Goal: Task Accomplishment & Management: Complete application form

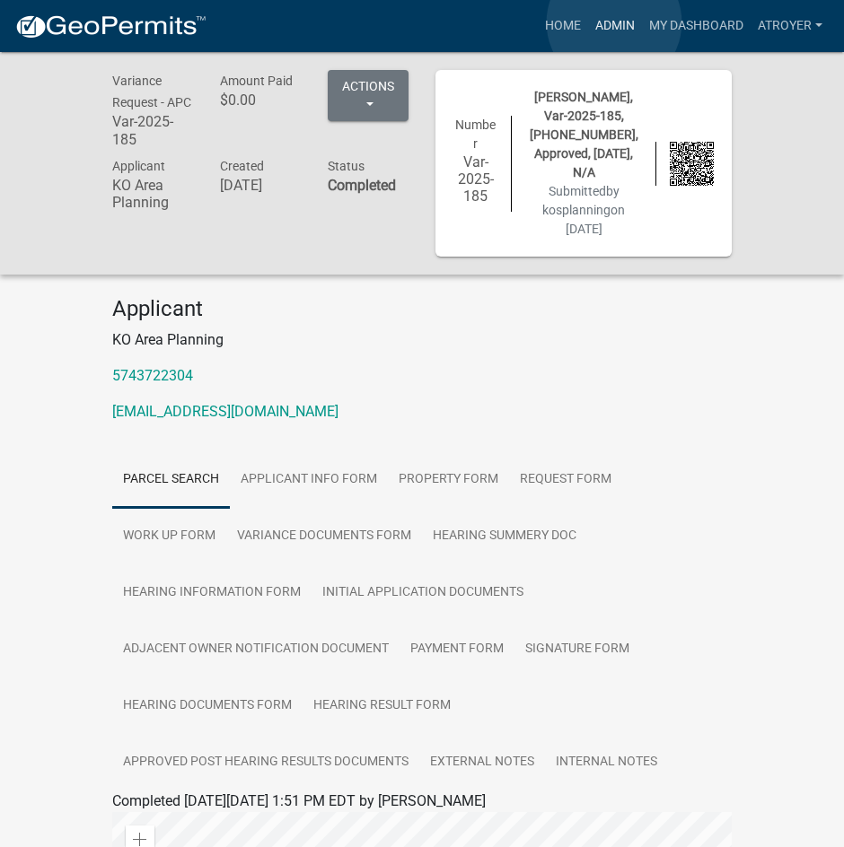
click at [614, 22] on link "Admin" at bounding box center [615, 26] width 54 height 34
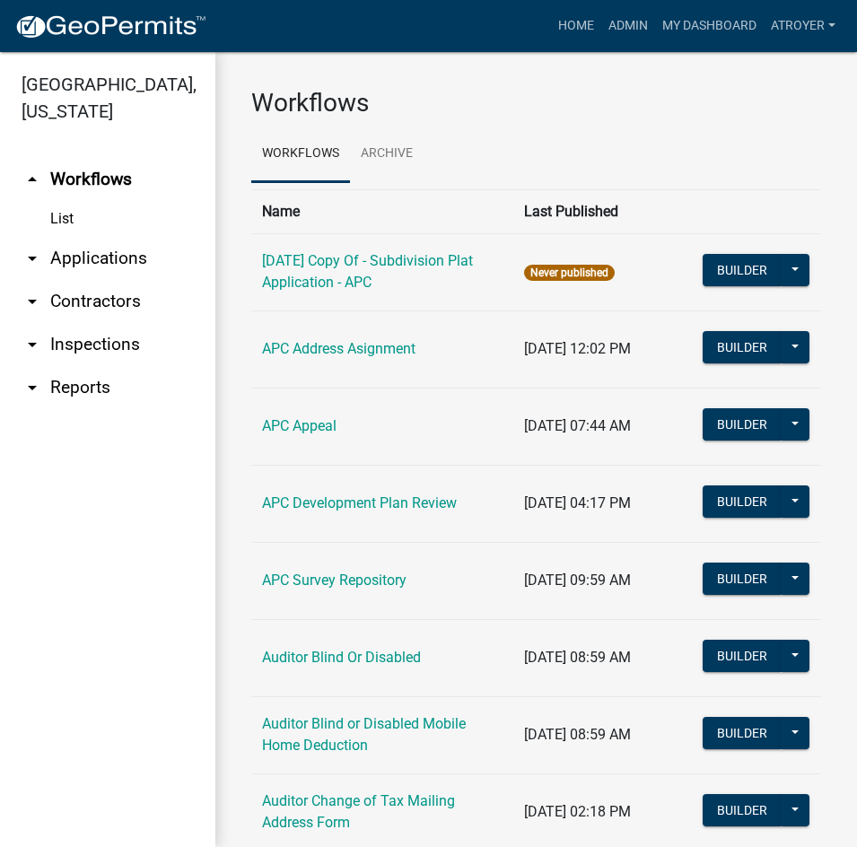
click at [98, 257] on link "arrow_drop_down Applications" at bounding box center [107, 258] width 215 height 43
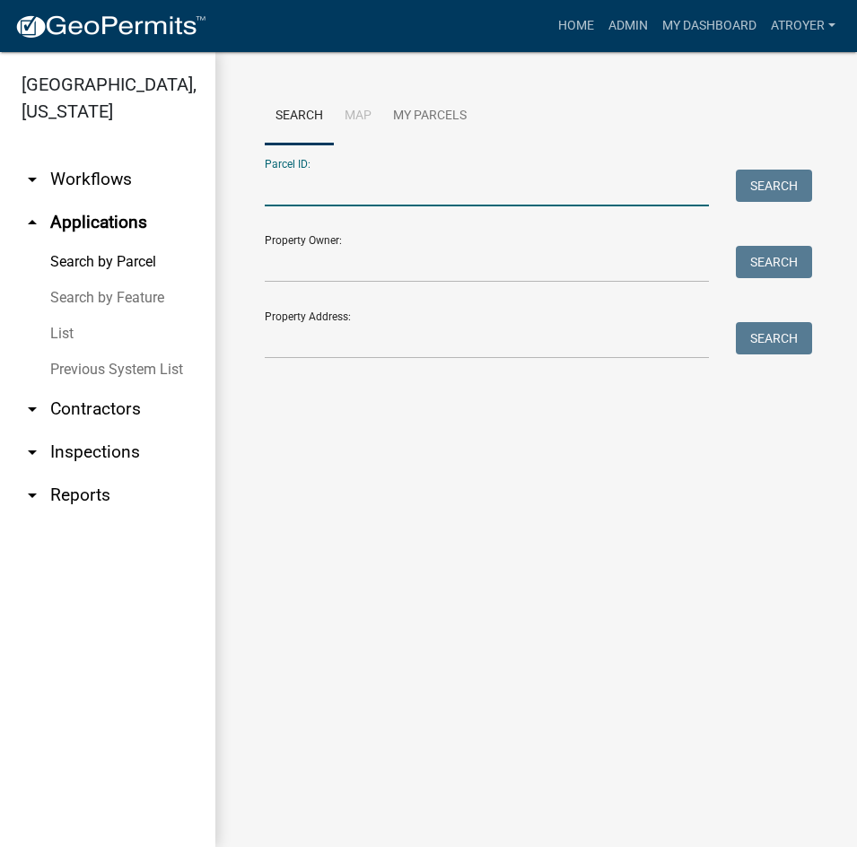
click at [457, 186] on input "Parcel ID:" at bounding box center [487, 188] width 444 height 37
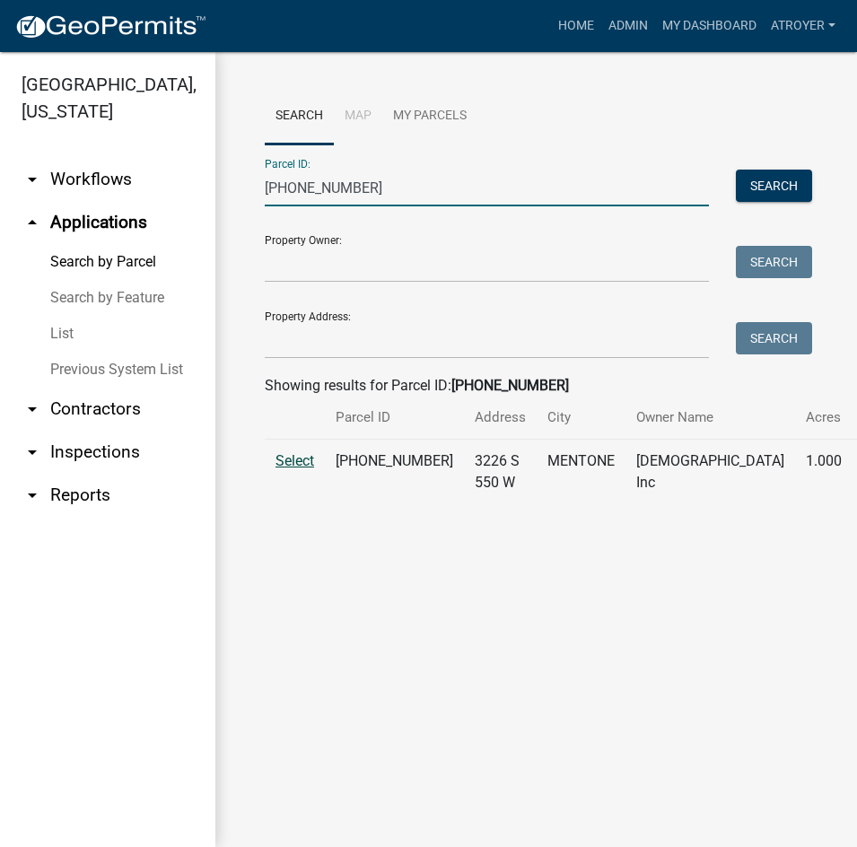
type input "013-168-003"
click at [303, 469] on span "Select" at bounding box center [295, 460] width 39 height 17
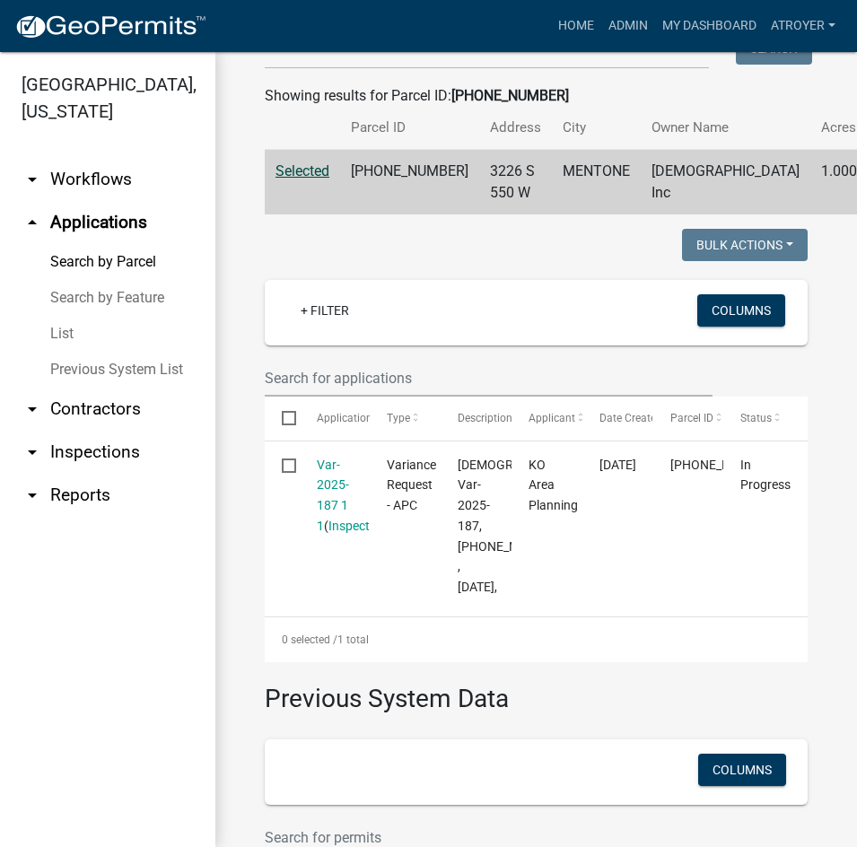
scroll to position [359, 0]
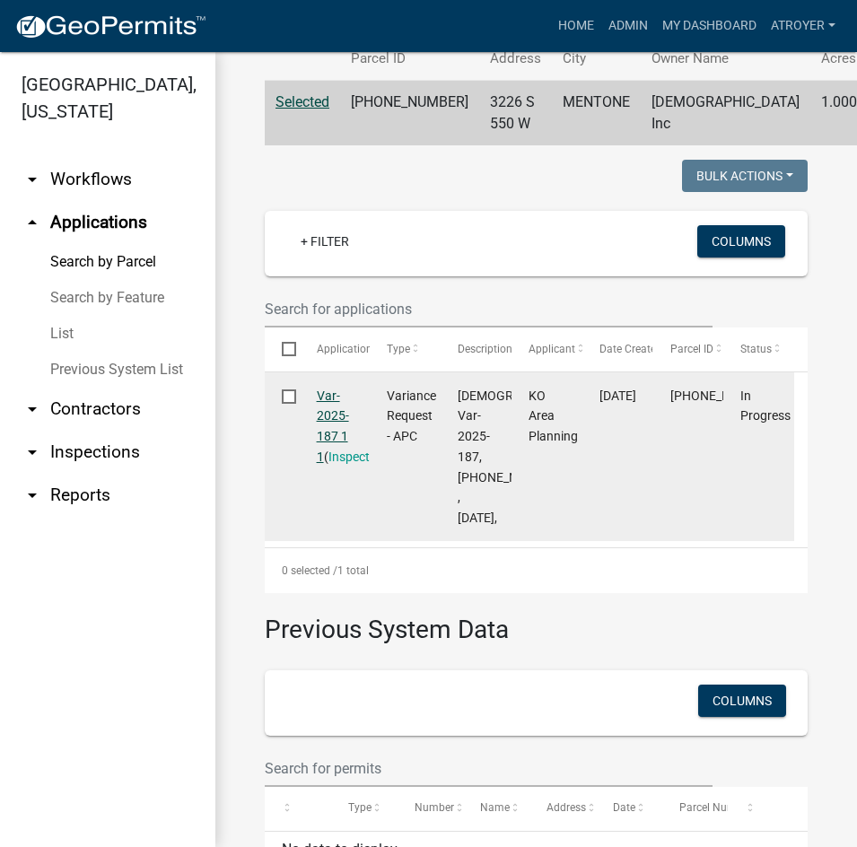
click at [328, 459] on link "Var-2025-187 1 1" at bounding box center [333, 426] width 32 height 75
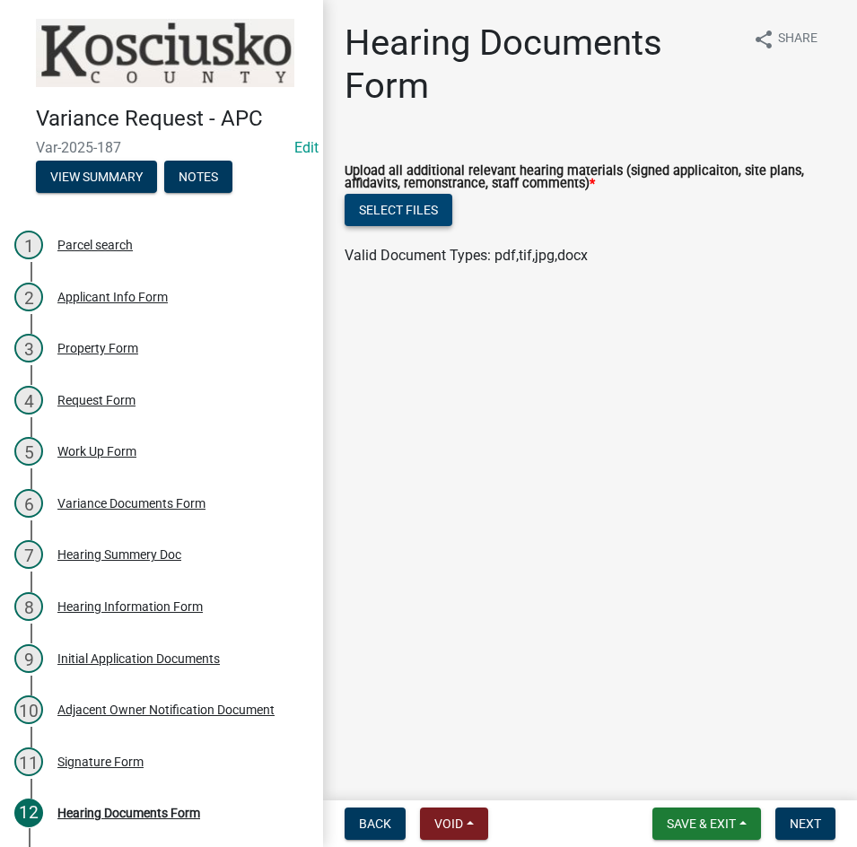
click at [379, 221] on button "Select files" at bounding box center [399, 210] width 108 height 32
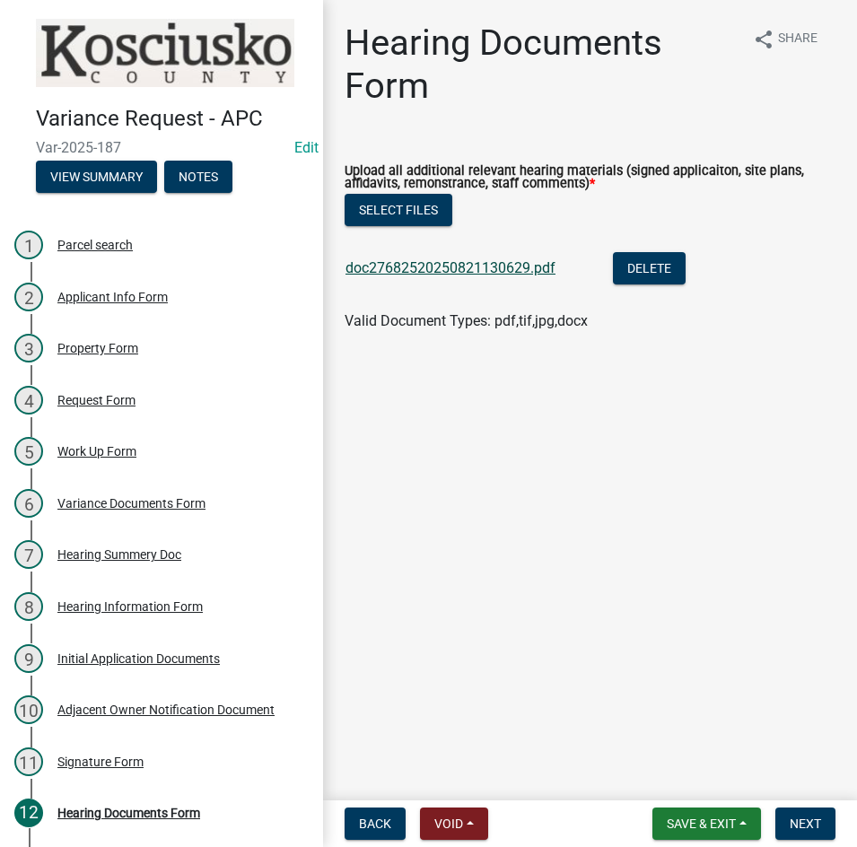
click at [423, 270] on link "doc27682520250821130629.pdf" at bounding box center [451, 267] width 210 height 17
click at [803, 829] on span "Next" at bounding box center [805, 824] width 31 height 14
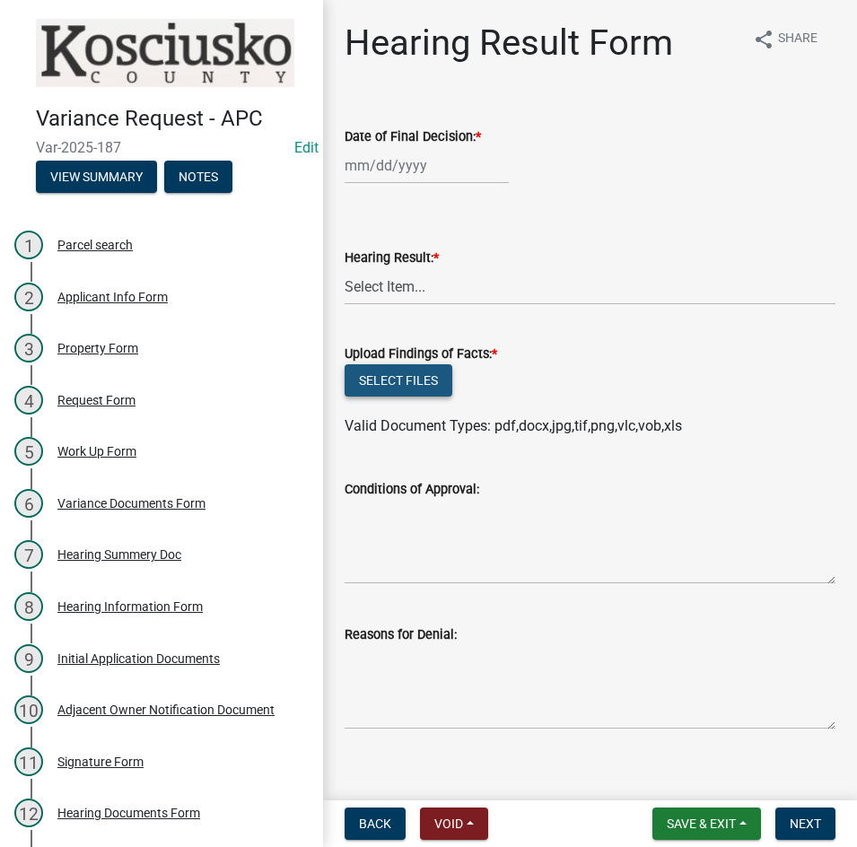
click at [383, 383] on button "Select files" at bounding box center [399, 380] width 108 height 32
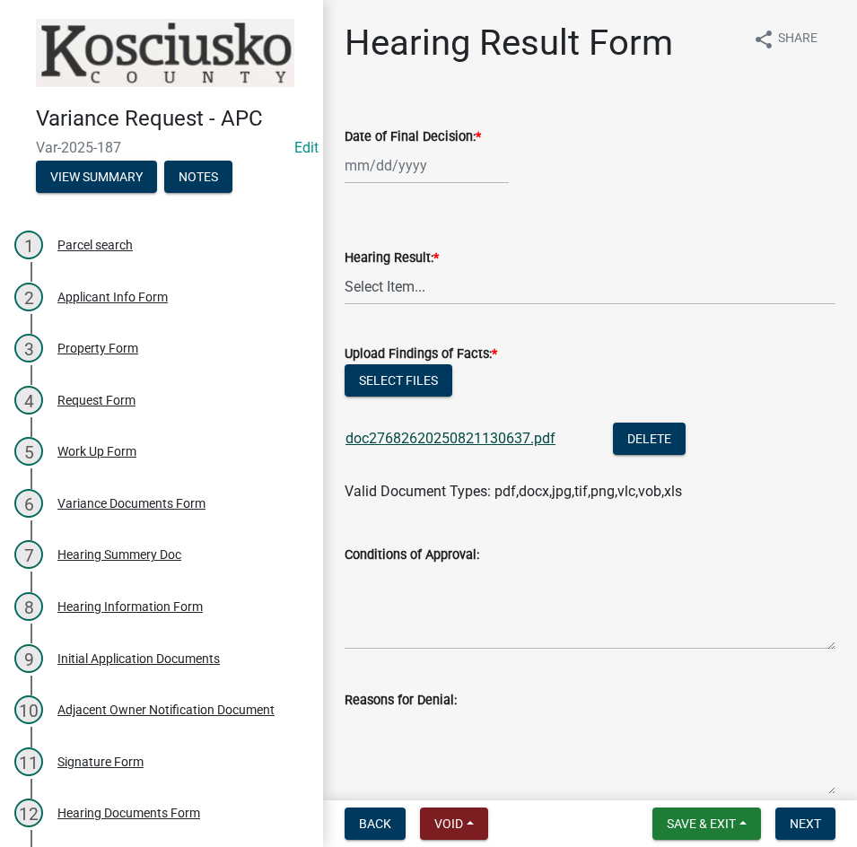
click at [473, 437] on link "doc27682620250821130637.pdf" at bounding box center [451, 438] width 210 height 17
click at [389, 371] on button "Select files" at bounding box center [399, 380] width 108 height 32
click at [438, 165] on div at bounding box center [427, 165] width 164 height 37
select select "8"
select select "2025"
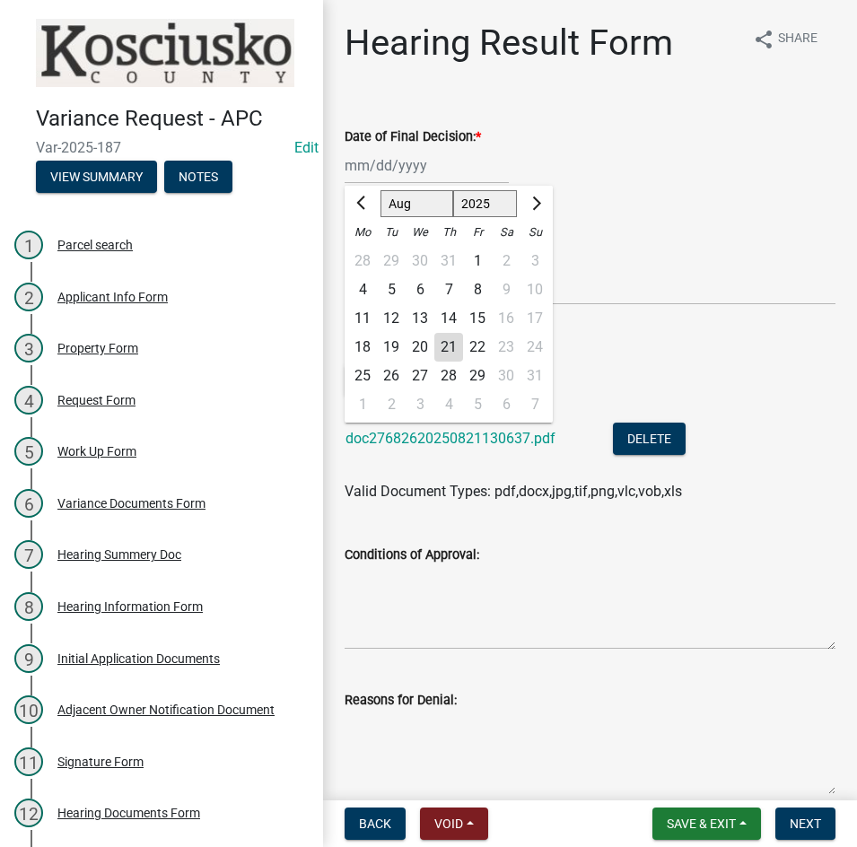
click at [356, 320] on div "11" at bounding box center [362, 318] width 29 height 29
type input "08/11/2025"
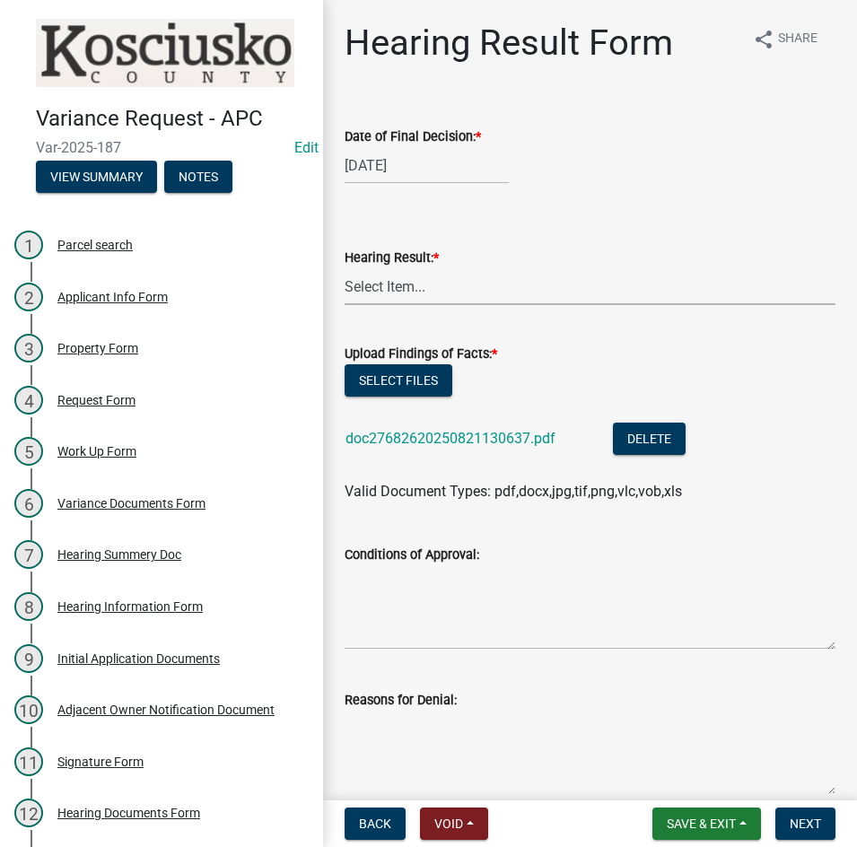
click at [469, 289] on select "Select Item... Approved Denied Withdrawn/Dropped" at bounding box center [590, 286] width 491 height 37
click at [345, 268] on select "Select Item... Approved Denied Withdrawn/Dropped" at bounding box center [590, 286] width 491 height 37
select select "808690c7-bf4f-4afa-b87c-7c10797e051c"
click at [444, 607] on textarea "Conditions of Approval:" at bounding box center [590, 607] width 491 height 84
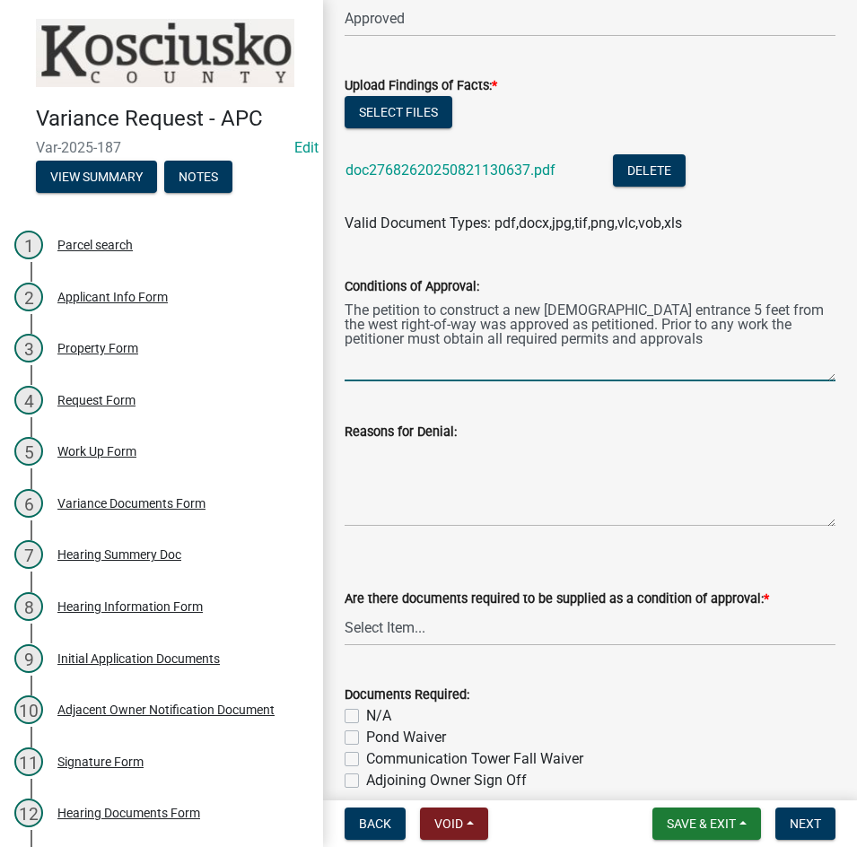
scroll to position [269, 0]
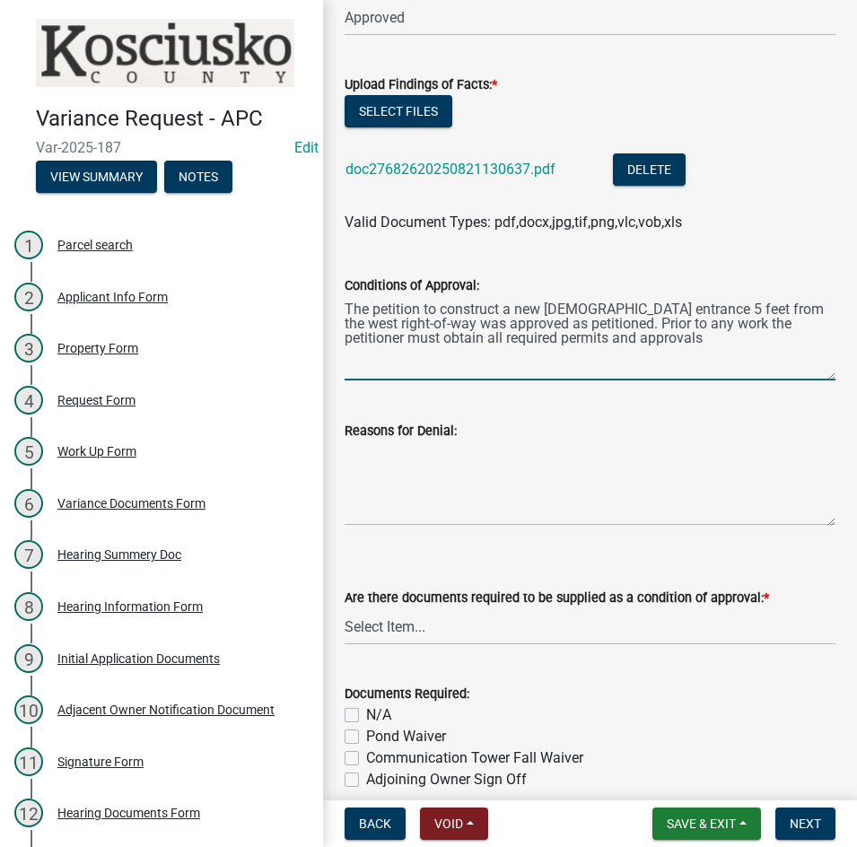
type textarea "The petition to construct a new church entrance 5 feet from the west right-of-w…"
click at [592, 629] on select "Select Item... Yes No N/A" at bounding box center [590, 627] width 491 height 37
click at [345, 609] on select "Select Item... Yes No N/A" at bounding box center [590, 627] width 491 height 37
select select "3ebdabd2-24d2-4634-81b5-20525b4a7a54"
click at [366, 717] on label "N/A" at bounding box center [378, 716] width 25 height 22
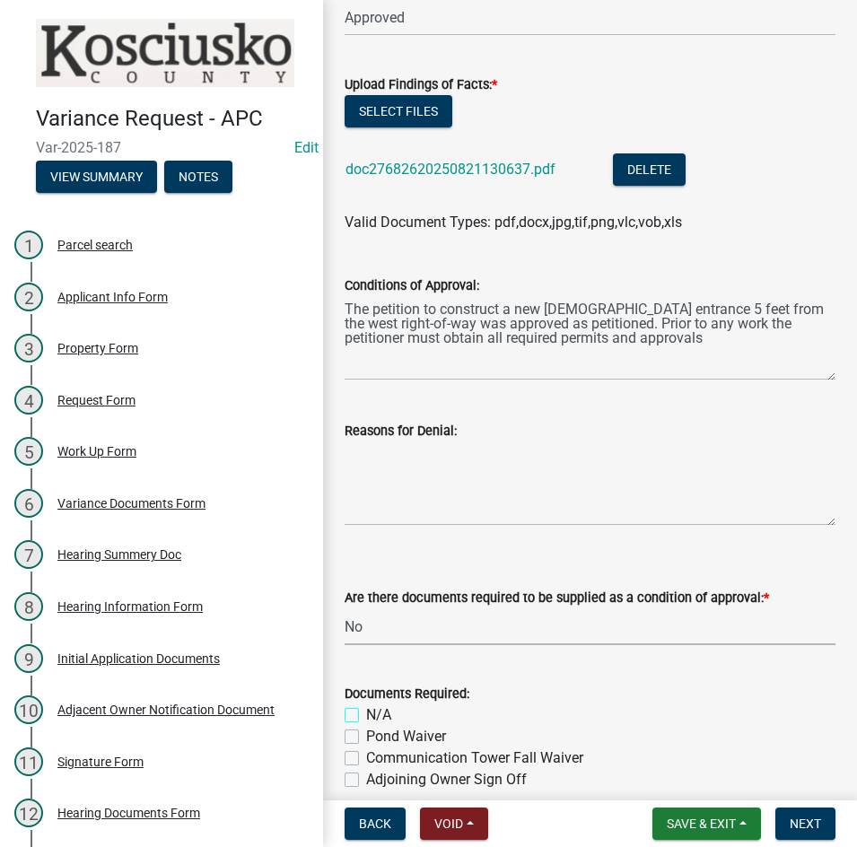
click at [366, 716] on input "N/A" at bounding box center [372, 711] width 12 height 12
checkbox input "true"
checkbox input "false"
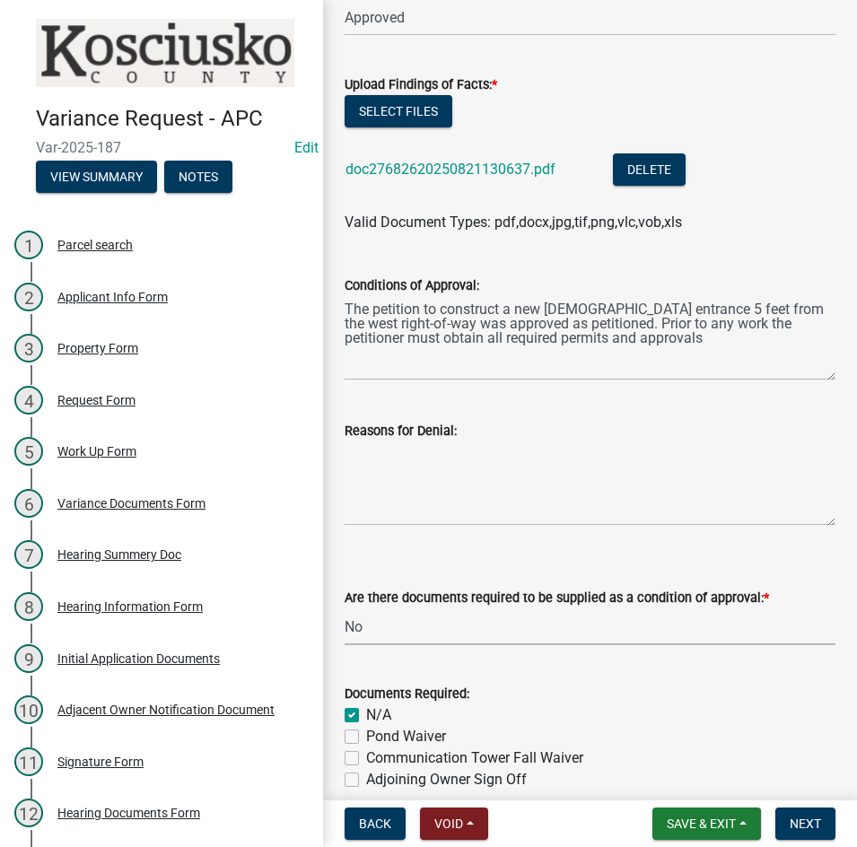
checkbox input "false"
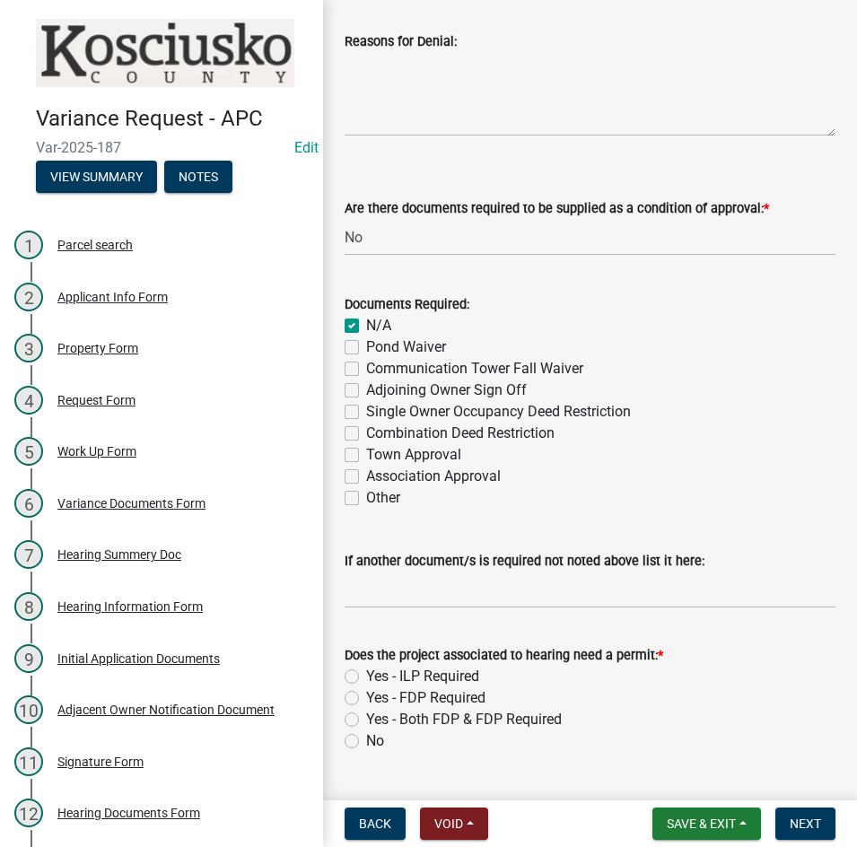
scroll to position [704, 0]
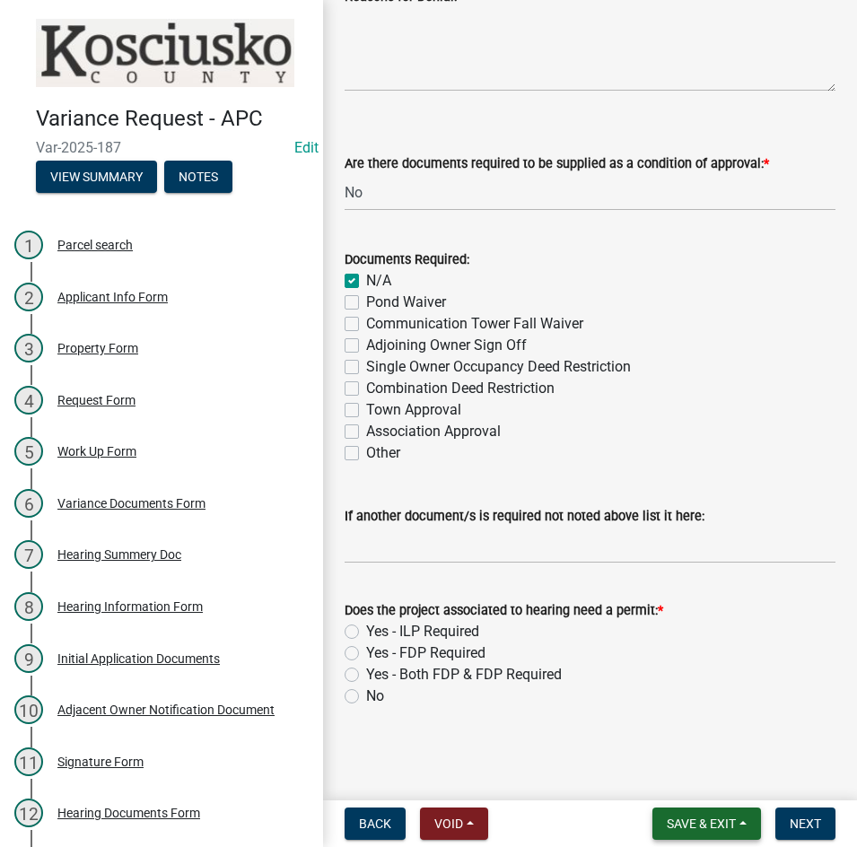
click at [675, 815] on button "Save & Exit" at bounding box center [707, 824] width 109 height 32
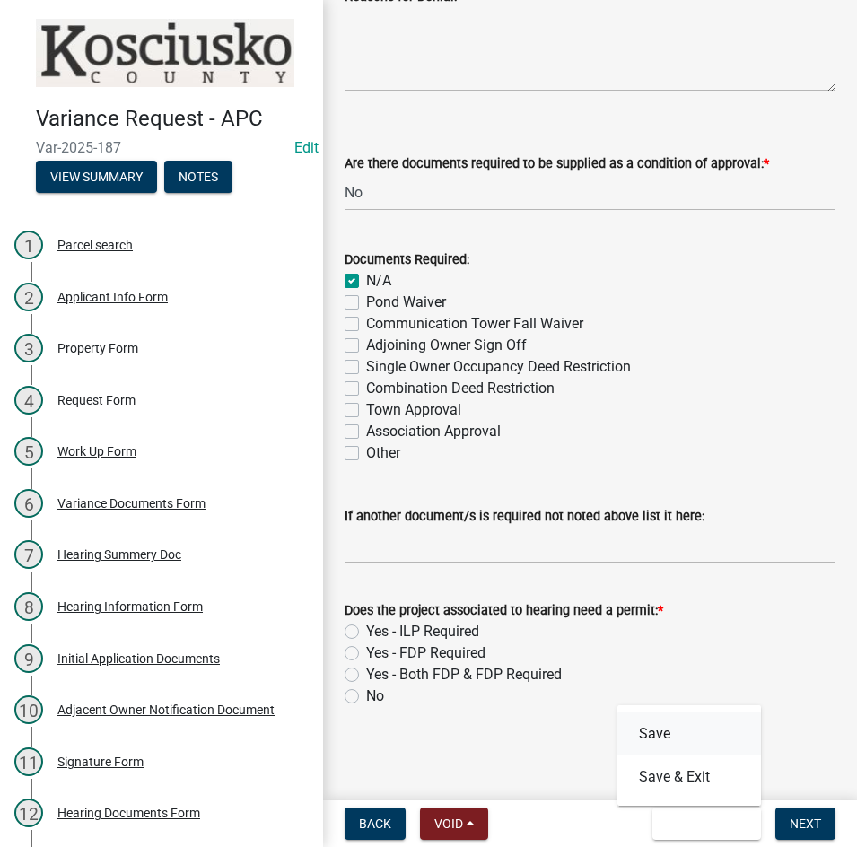
click at [651, 736] on button "Save" at bounding box center [690, 734] width 144 height 43
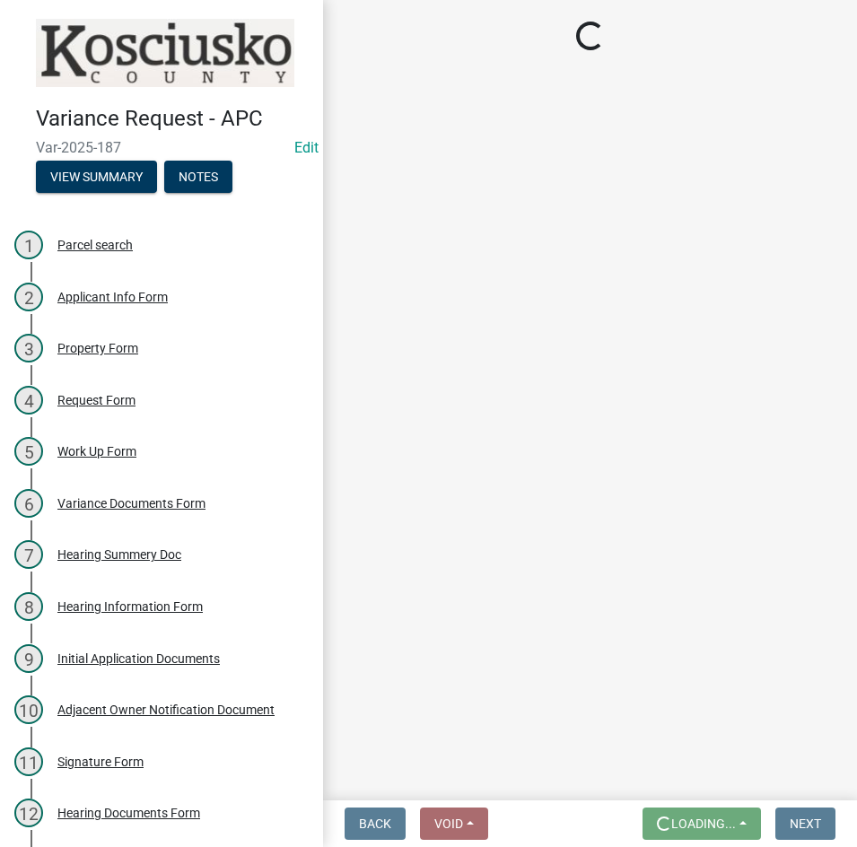
scroll to position [0, 0]
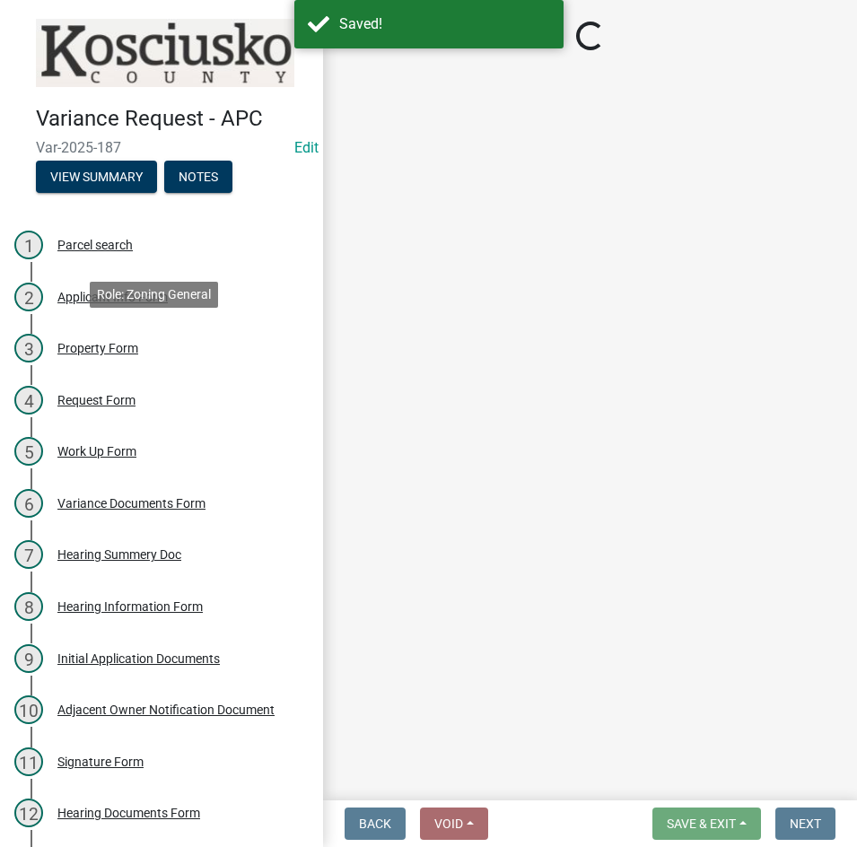
select select "808690c7-bf4f-4afa-b87c-7c10797e051c"
select select "3ebdabd2-24d2-4634-81b5-20525b4a7a54"
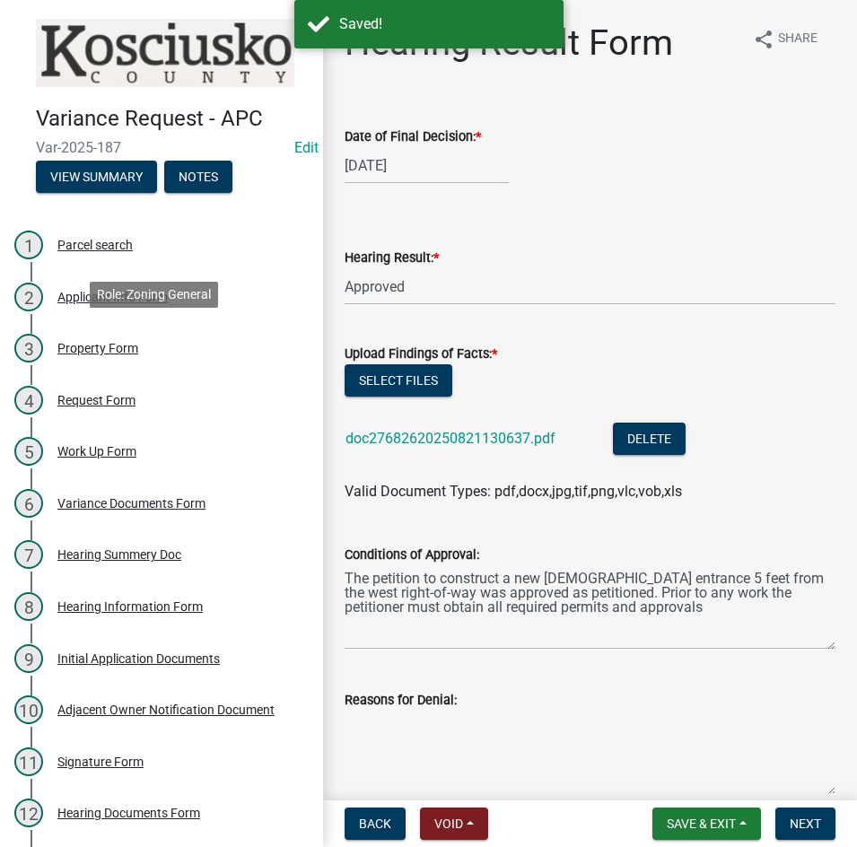
click at [117, 350] on div "Property Form" at bounding box center [97, 348] width 81 height 13
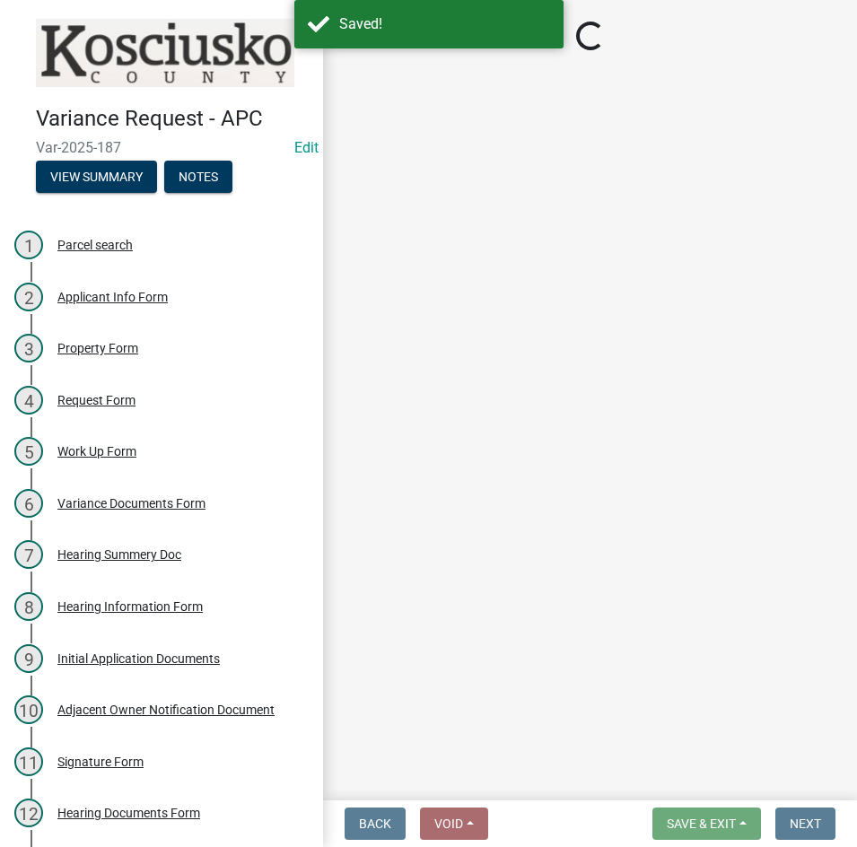
select select "0083427e-87ed-4232-9a7a-bf0aed6c587d"
select select "659087aa-417e-424e-9111-bed556ed72cb"
select select "8c3b6099-7925-4df4-a459-01e50184b84c"
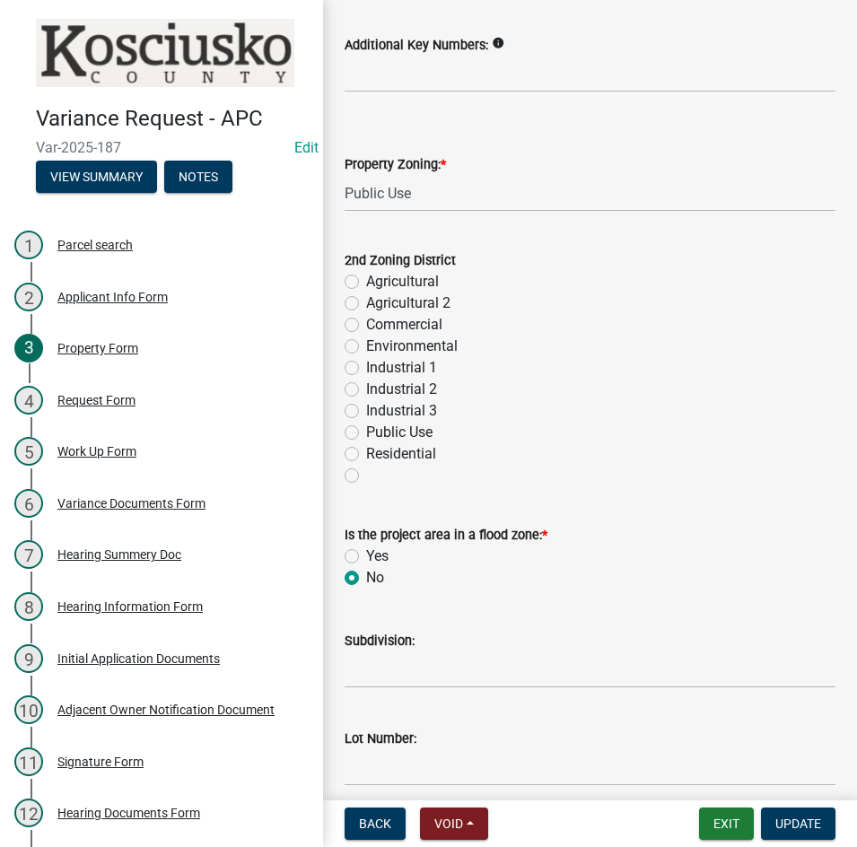
scroll to position [151, 0]
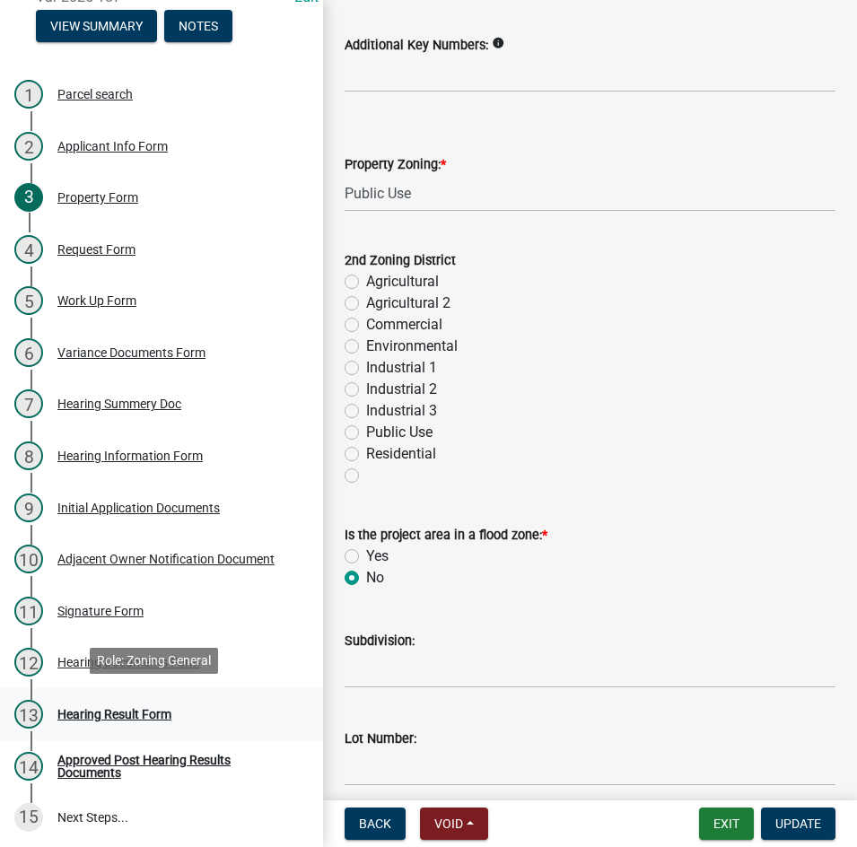
click at [158, 714] on div "Hearing Result Form" at bounding box center [114, 714] width 114 height 13
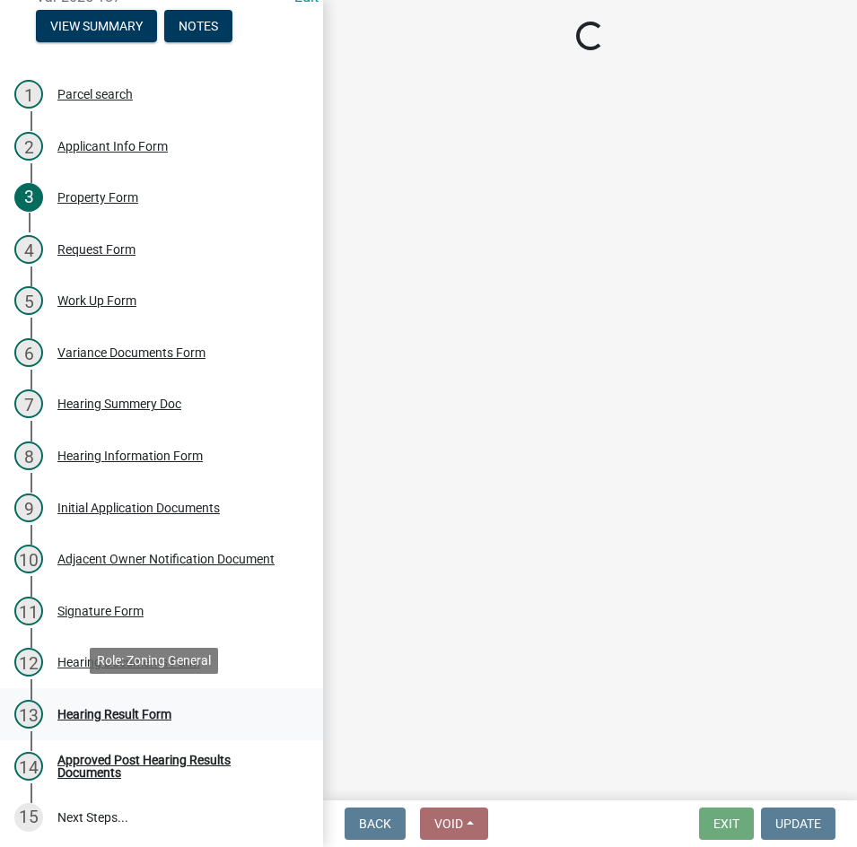
scroll to position [0, 0]
select select "808690c7-bf4f-4afa-b87c-7c10797e051c"
select select "3ebdabd2-24d2-4634-81b5-20525b4a7a54"
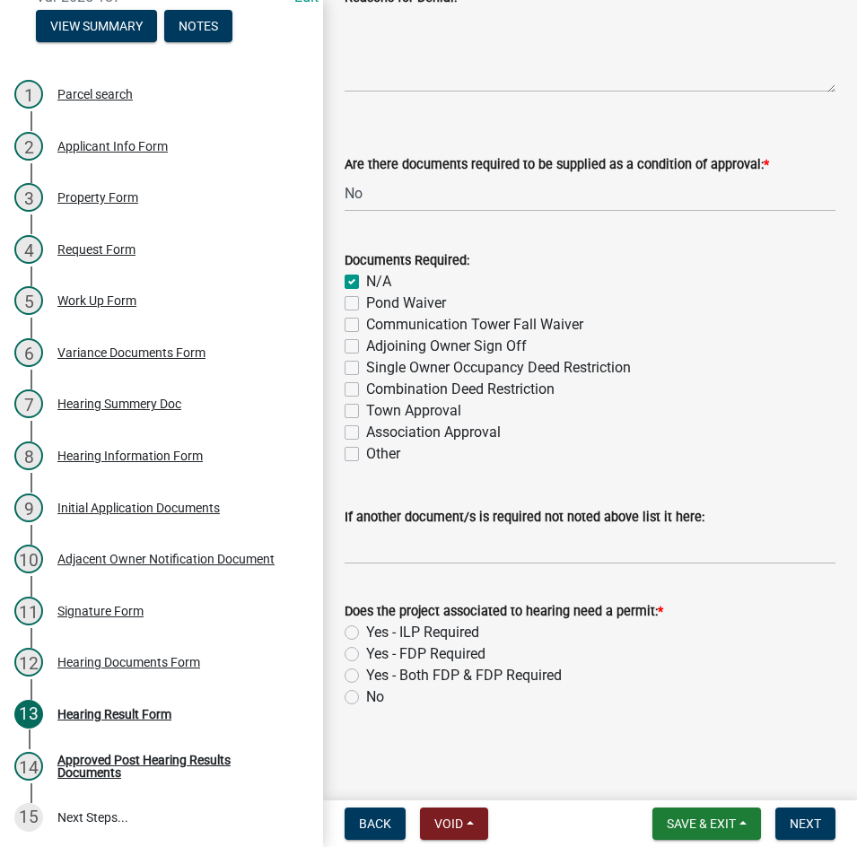
scroll to position [704, 0]
click at [366, 629] on label "Yes - ILP Required" at bounding box center [422, 632] width 113 height 22
click at [366, 629] on input "Yes - ILP Required" at bounding box center [372, 627] width 12 height 12
radio input "true"
click at [798, 818] on span "Next" at bounding box center [805, 824] width 31 height 14
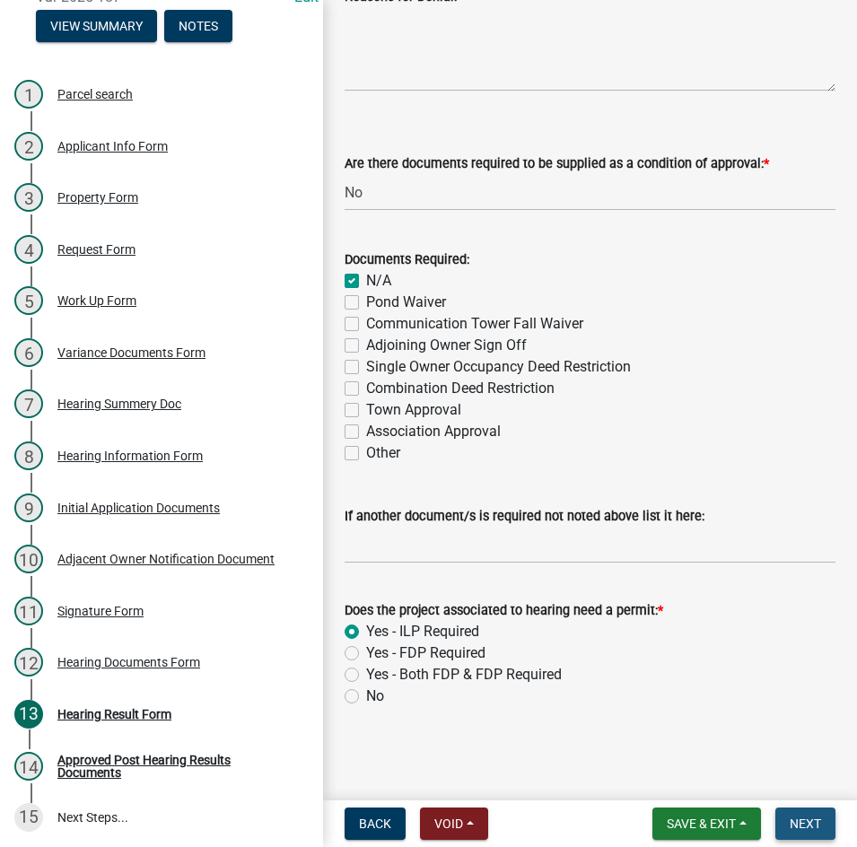
scroll to position [0, 0]
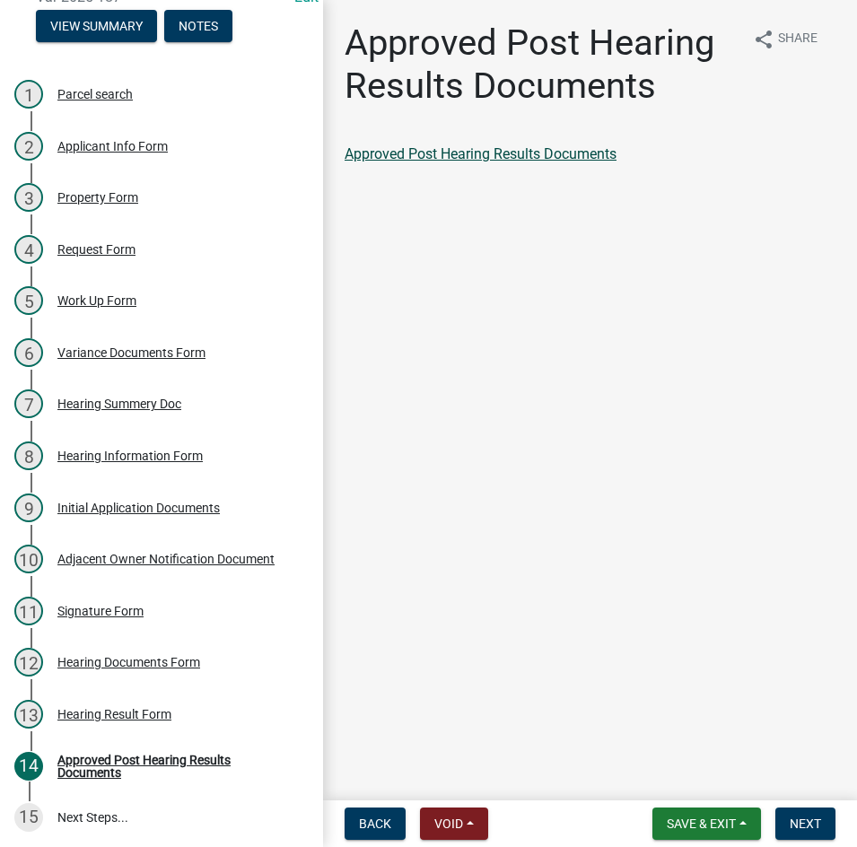
click at [466, 148] on link "Approved Post Hearing Results Documents" at bounding box center [481, 153] width 272 height 17
click at [814, 817] on span "Next" at bounding box center [805, 824] width 31 height 14
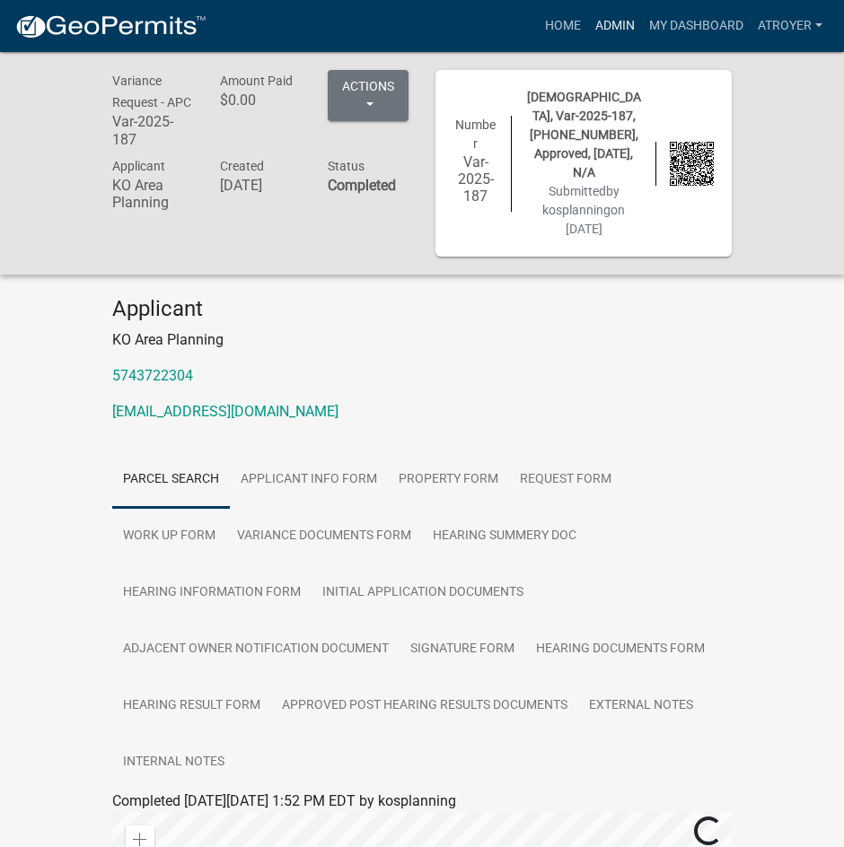
click at [603, 23] on link "Admin" at bounding box center [615, 26] width 54 height 34
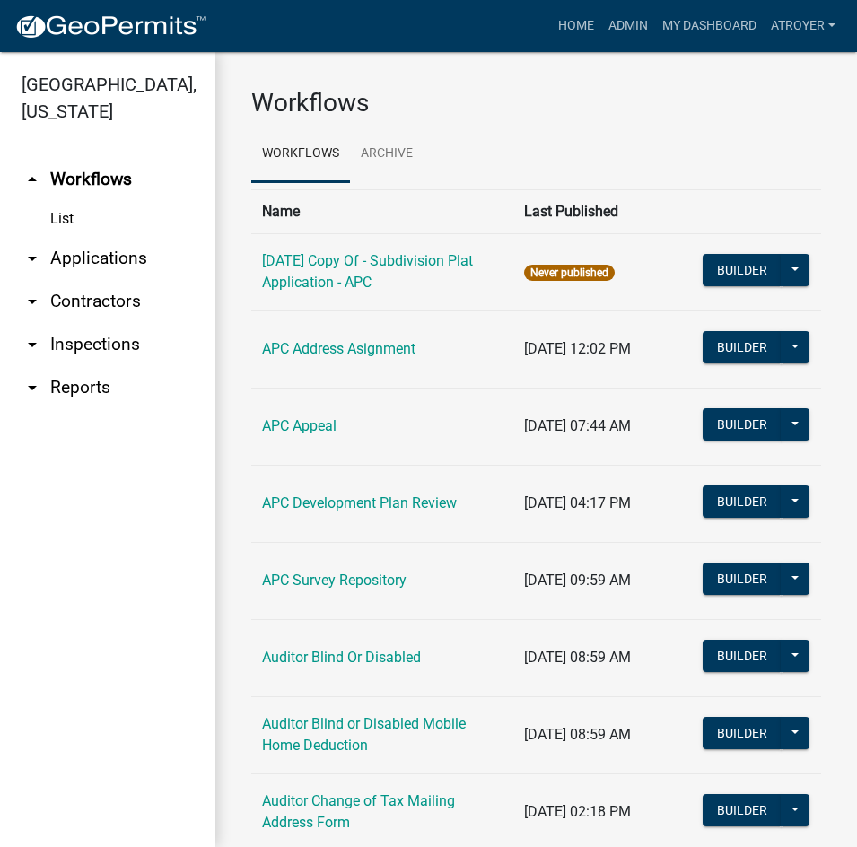
click at [121, 249] on link "arrow_drop_down Applications" at bounding box center [107, 258] width 215 height 43
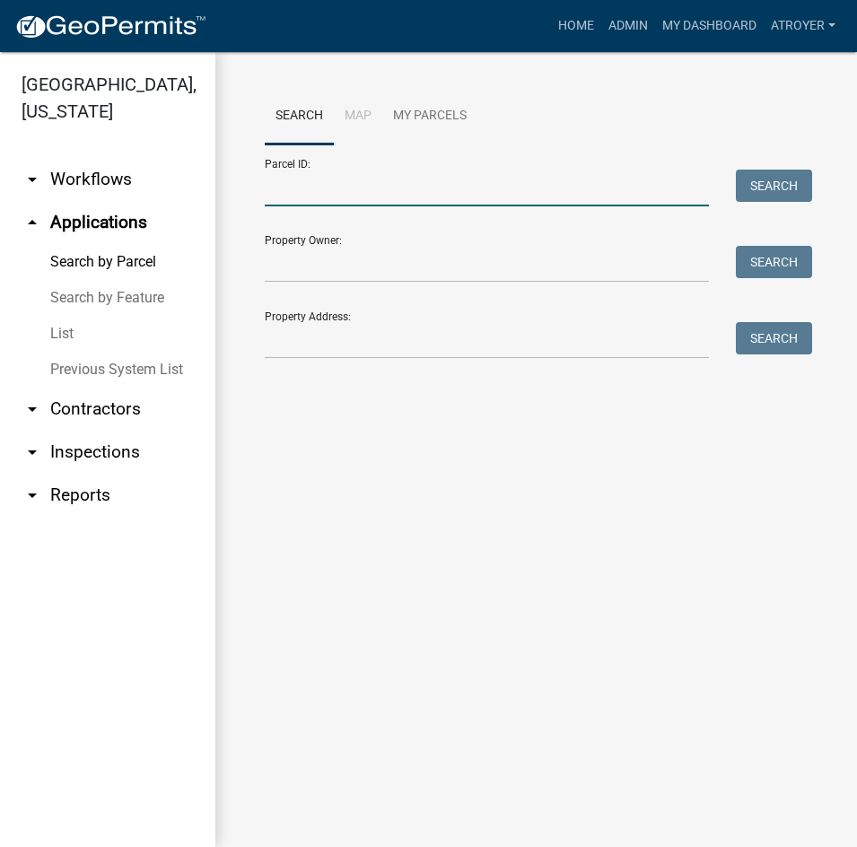
click at [395, 183] on input "Parcel ID:" at bounding box center [487, 188] width 444 height 37
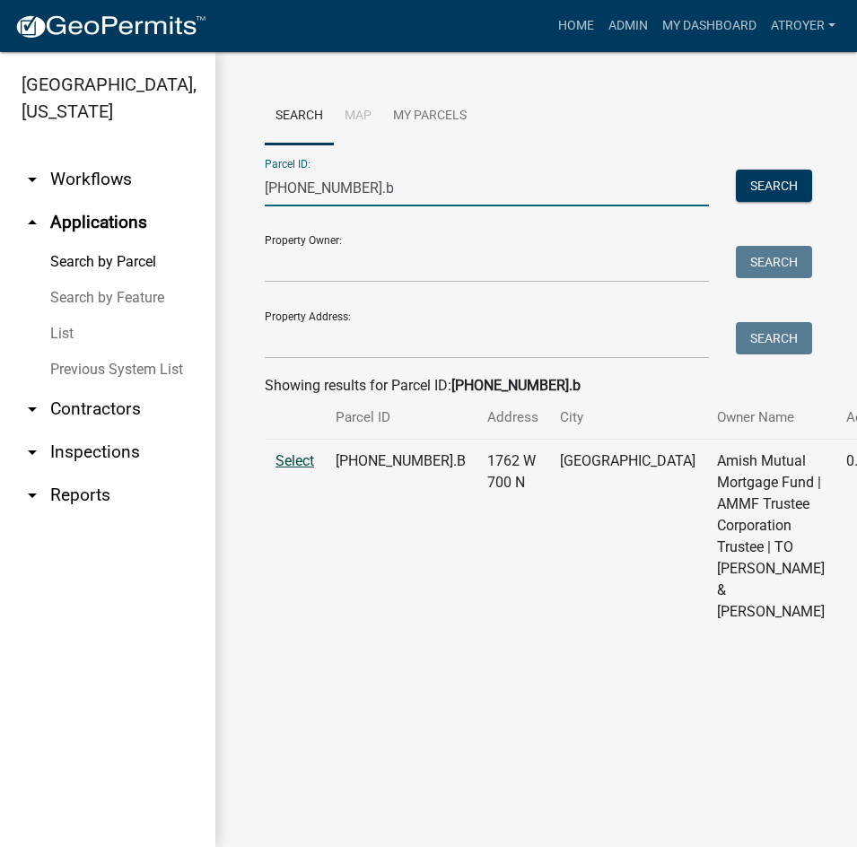
type input "029-023-002.b"
click at [296, 469] on span "Select" at bounding box center [295, 460] width 39 height 17
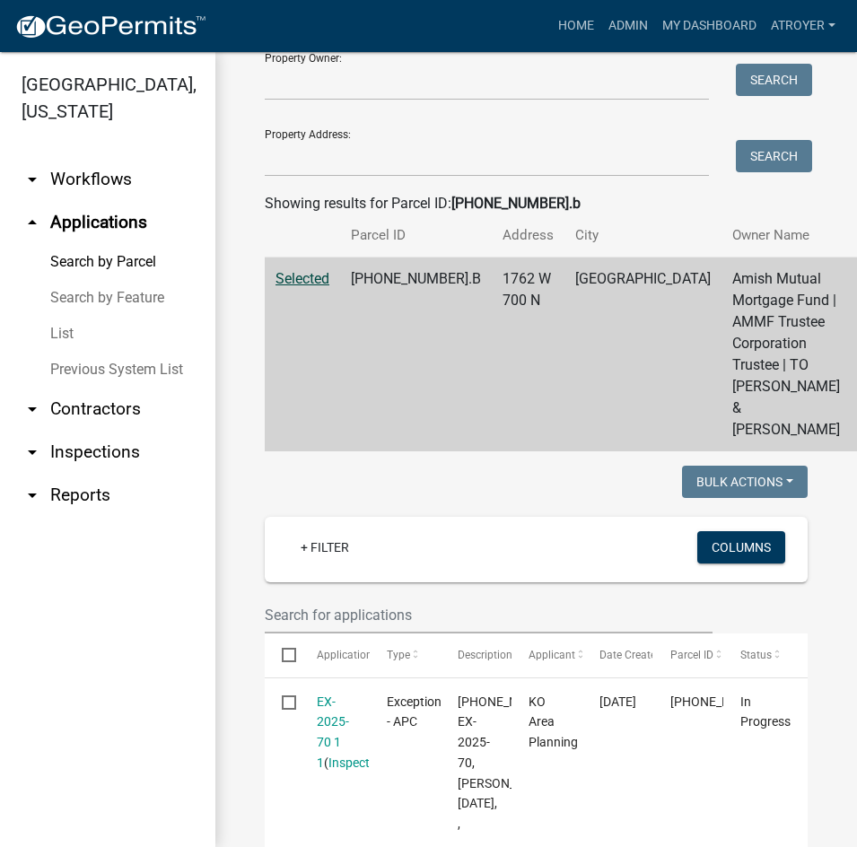
scroll to position [449, 0]
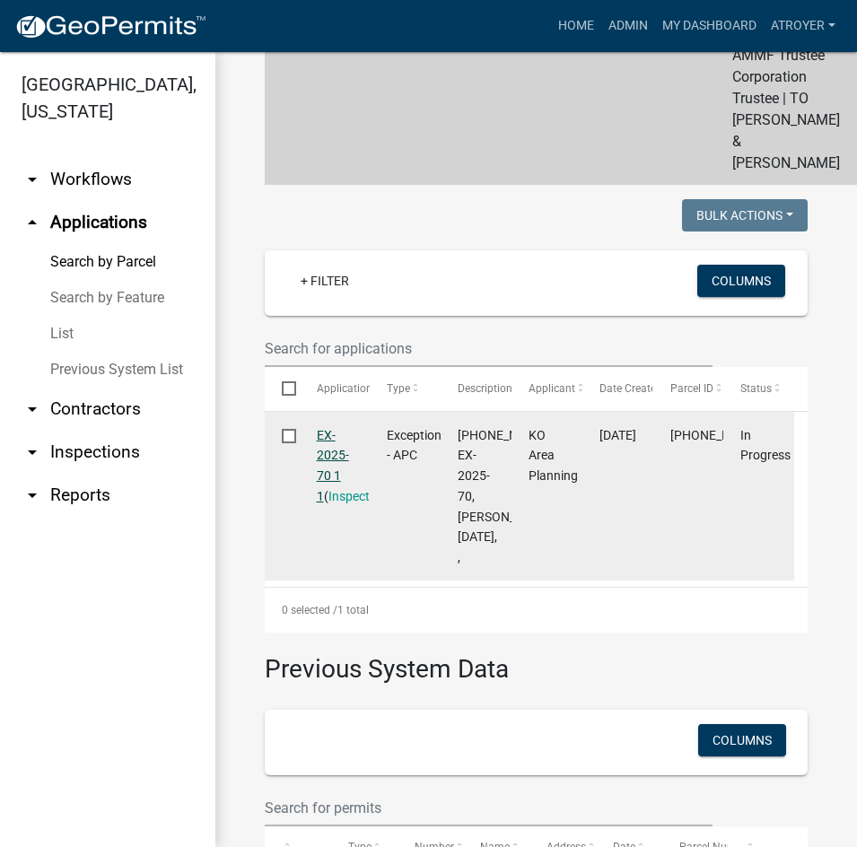
click at [319, 504] on link "EX-2025-70 1 1" at bounding box center [333, 465] width 32 height 75
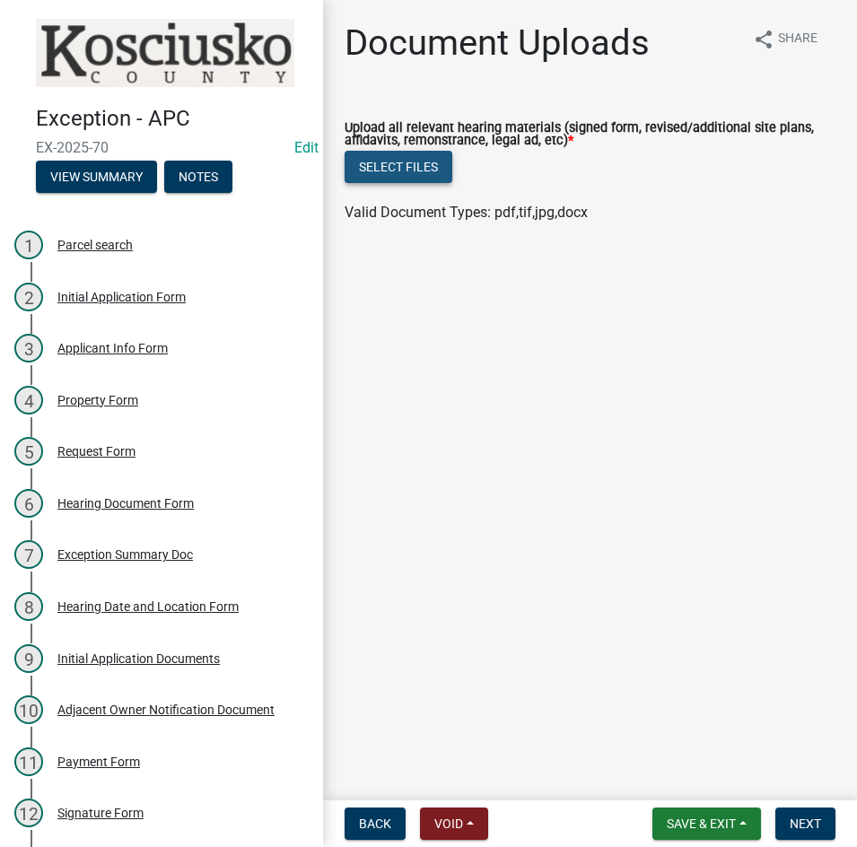
click at [397, 170] on button "Select files" at bounding box center [399, 167] width 108 height 32
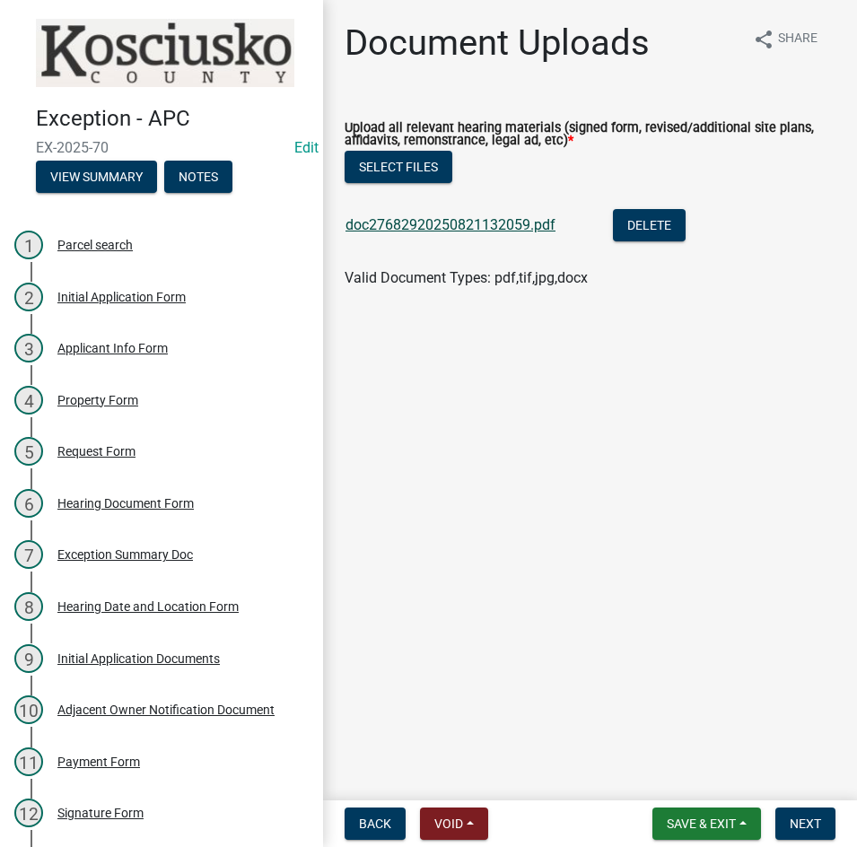
click at [443, 227] on link "doc27682920250821132059.pdf" at bounding box center [451, 224] width 210 height 17
click at [812, 829] on span "Next" at bounding box center [805, 824] width 31 height 14
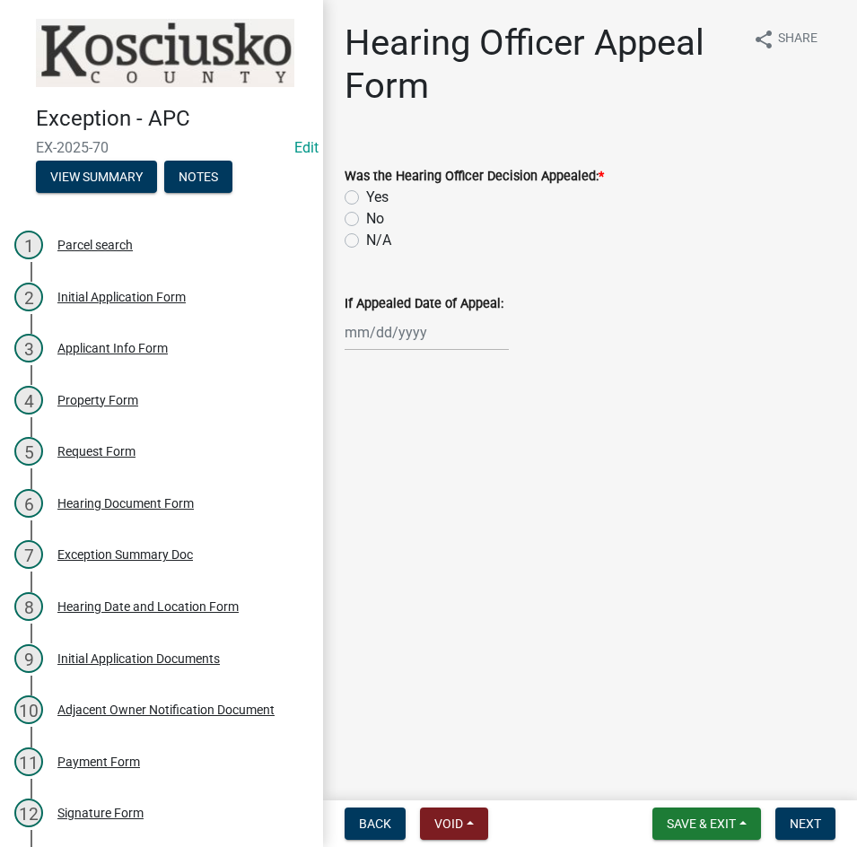
click at [366, 239] on label "N/A" at bounding box center [378, 241] width 25 height 22
click at [366, 239] on input "N/A" at bounding box center [372, 236] width 12 height 12
radio input "true"
click at [366, 216] on label "No" at bounding box center [375, 219] width 18 height 22
click at [366, 216] on input "No" at bounding box center [372, 214] width 12 height 12
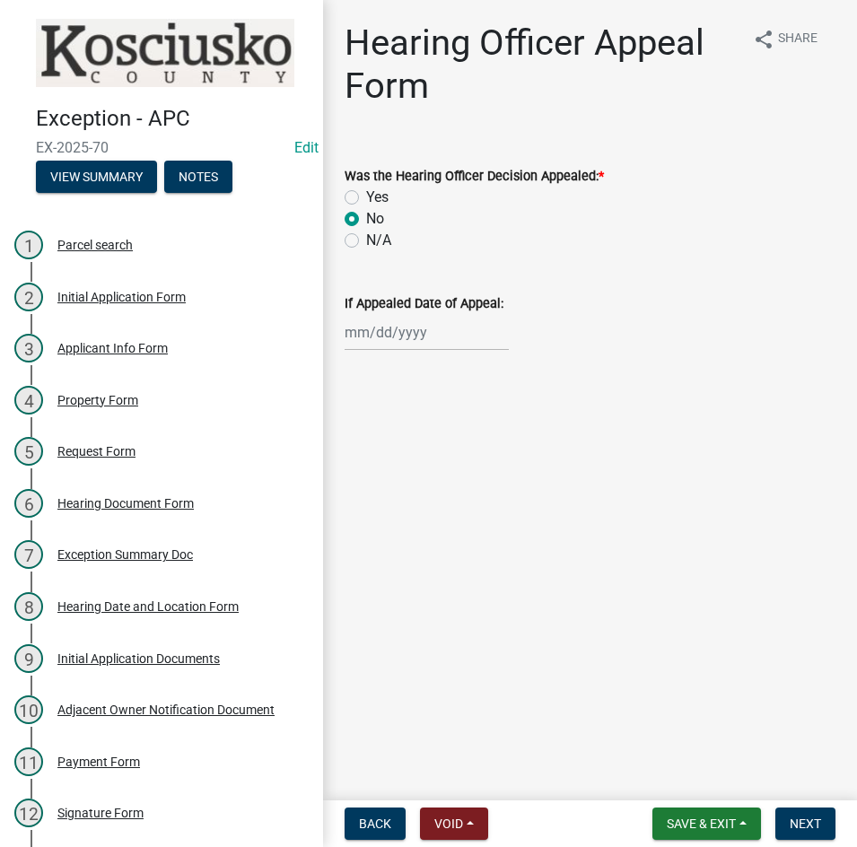
radio input "true"
click at [803, 827] on span "Next" at bounding box center [805, 824] width 31 height 14
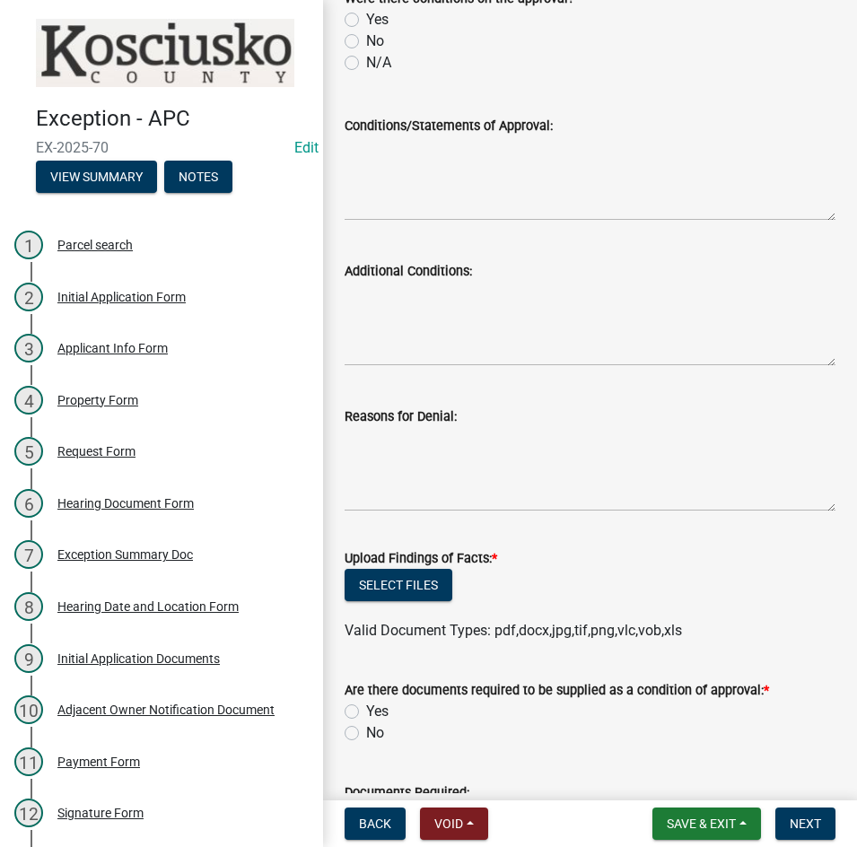
scroll to position [359, 0]
click at [393, 571] on button "Select files" at bounding box center [399, 584] width 108 height 32
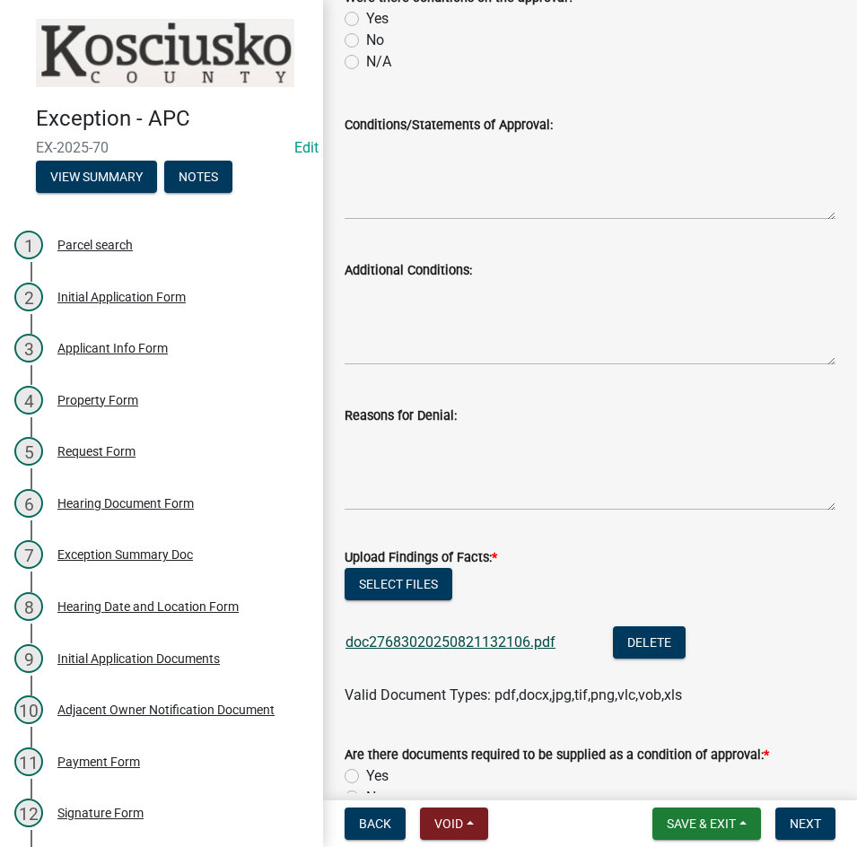
click at [444, 637] on link "doc27683020250821132106.pdf" at bounding box center [451, 642] width 210 height 17
click at [382, 591] on button "Select files" at bounding box center [399, 584] width 108 height 32
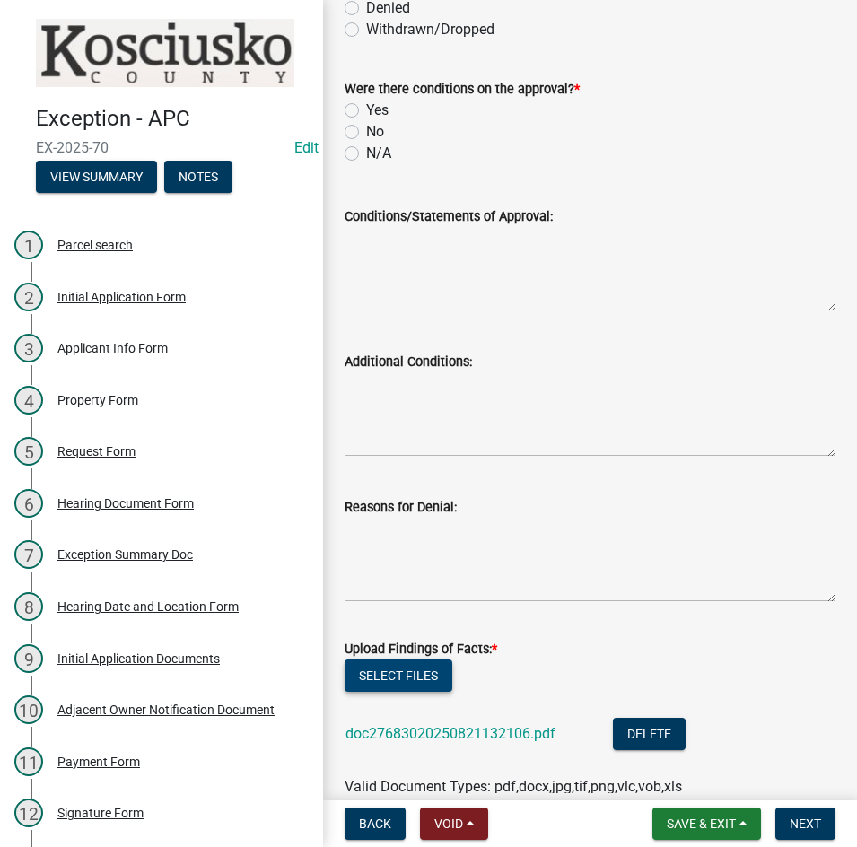
scroll to position [0, 0]
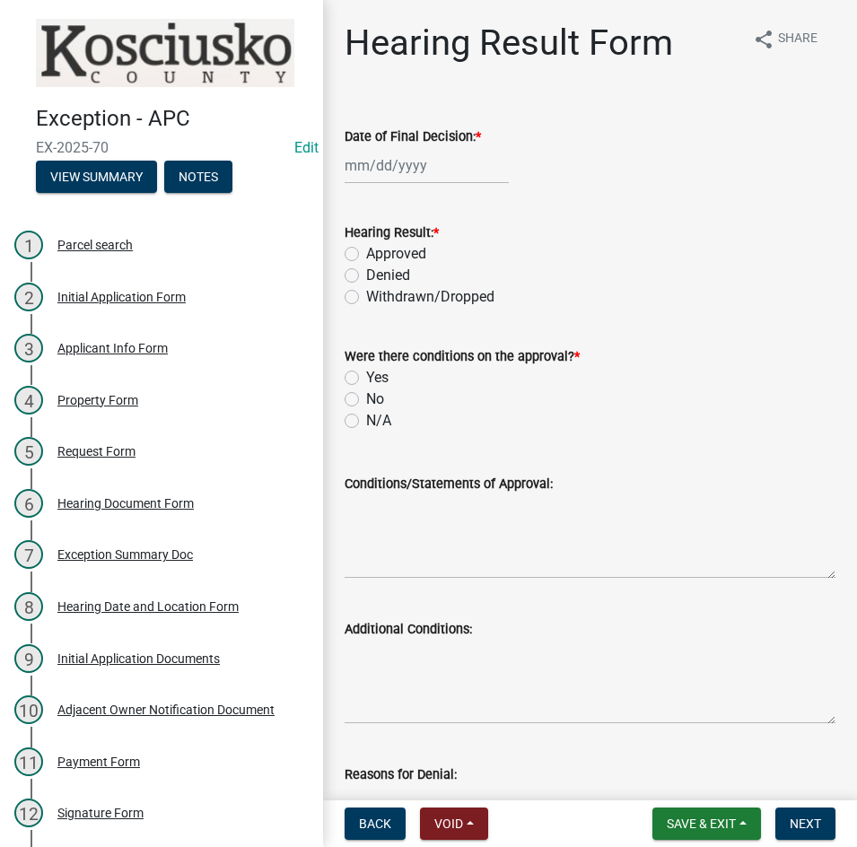
click at [459, 169] on div at bounding box center [427, 165] width 164 height 37
select select "8"
select select "2025"
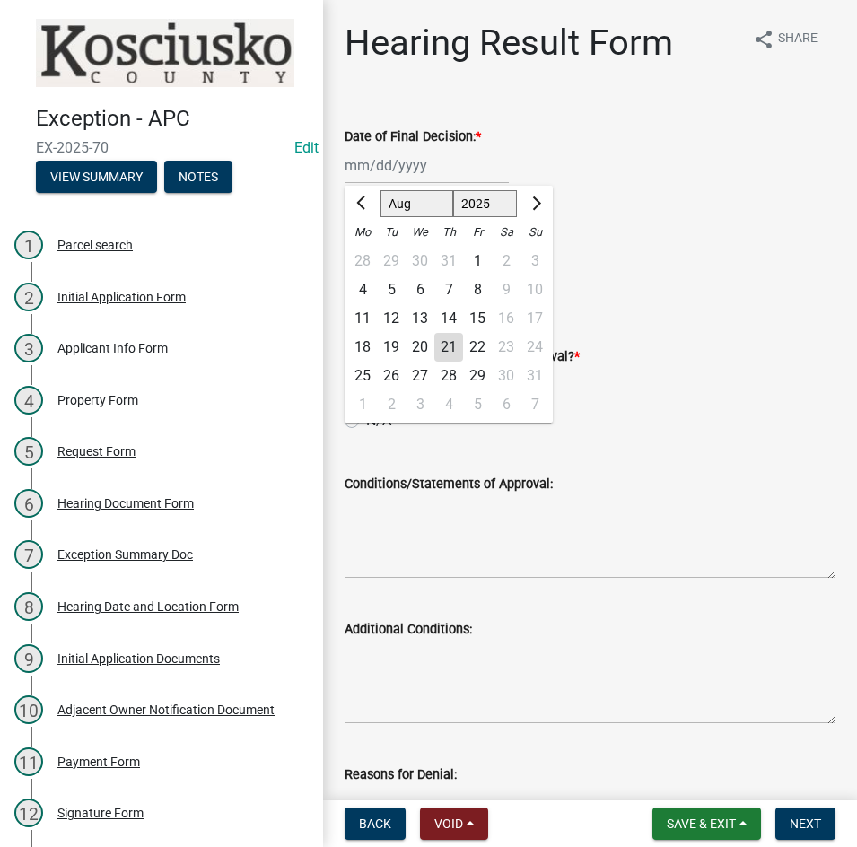
click at [369, 316] on div "11" at bounding box center [362, 318] width 29 height 29
type input "08/11/2025"
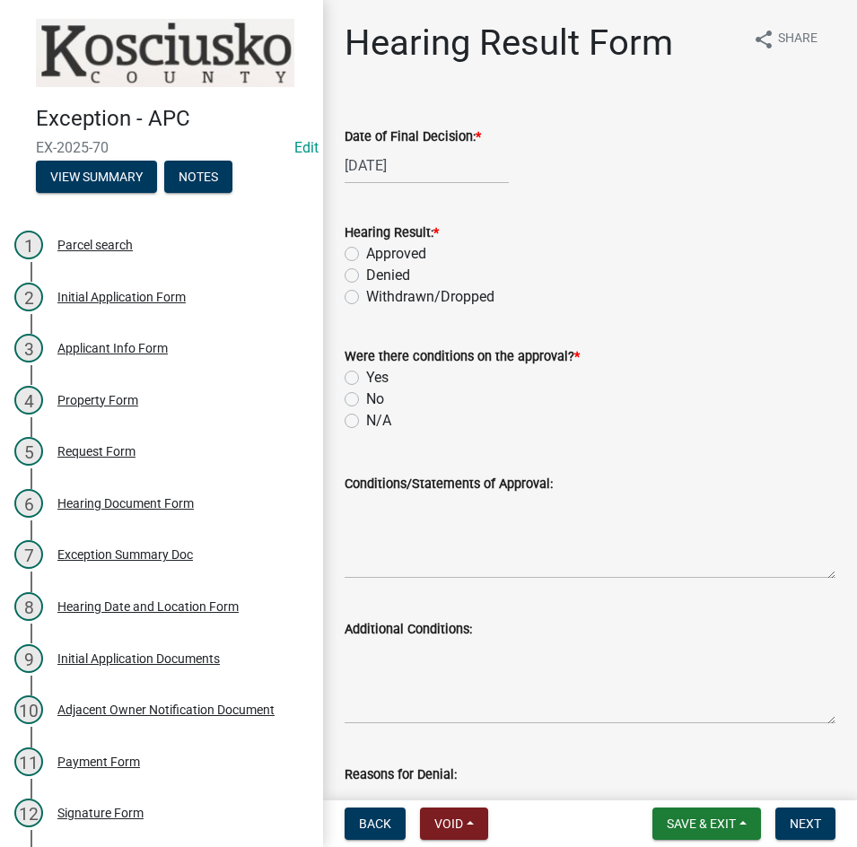
click at [366, 253] on label "Approved" at bounding box center [396, 254] width 60 height 22
click at [366, 253] on input "Approved" at bounding box center [372, 249] width 12 height 12
radio input "true"
click at [366, 423] on label "N/A" at bounding box center [378, 421] width 25 height 22
click at [366, 422] on input "N/A" at bounding box center [372, 416] width 12 height 12
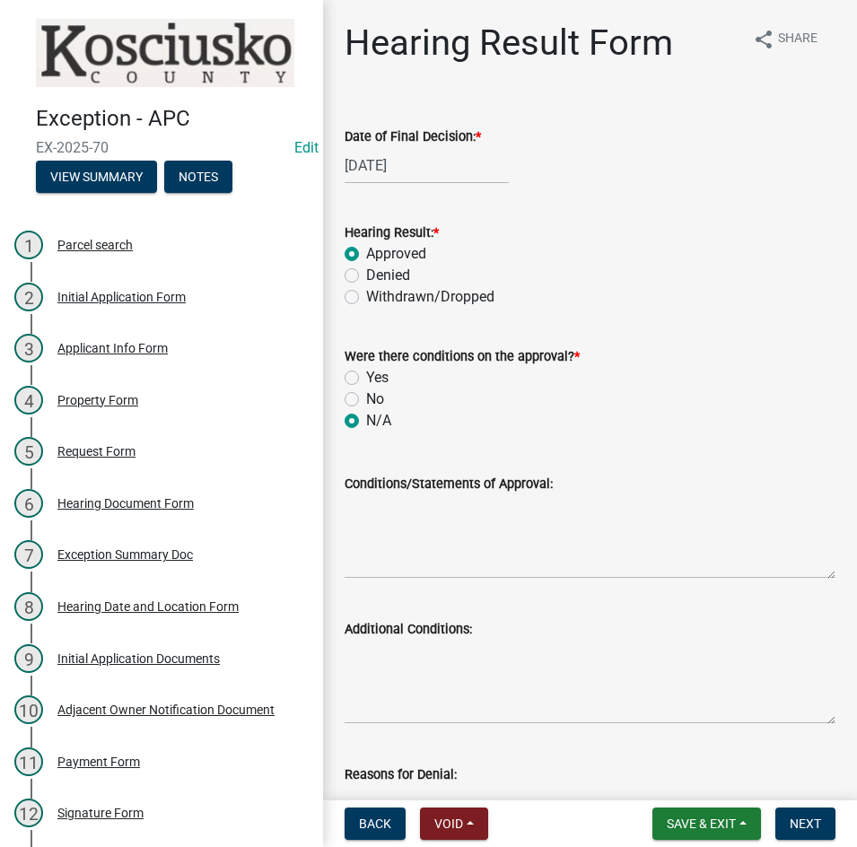
radio input "true"
click at [404, 530] on textarea "Conditions/Statements of Approval:" at bounding box center [590, 537] width 491 height 84
click at [366, 380] on label "Yes" at bounding box center [377, 378] width 22 height 22
click at [366, 379] on input "Yes" at bounding box center [372, 373] width 12 height 12
radio input "true"
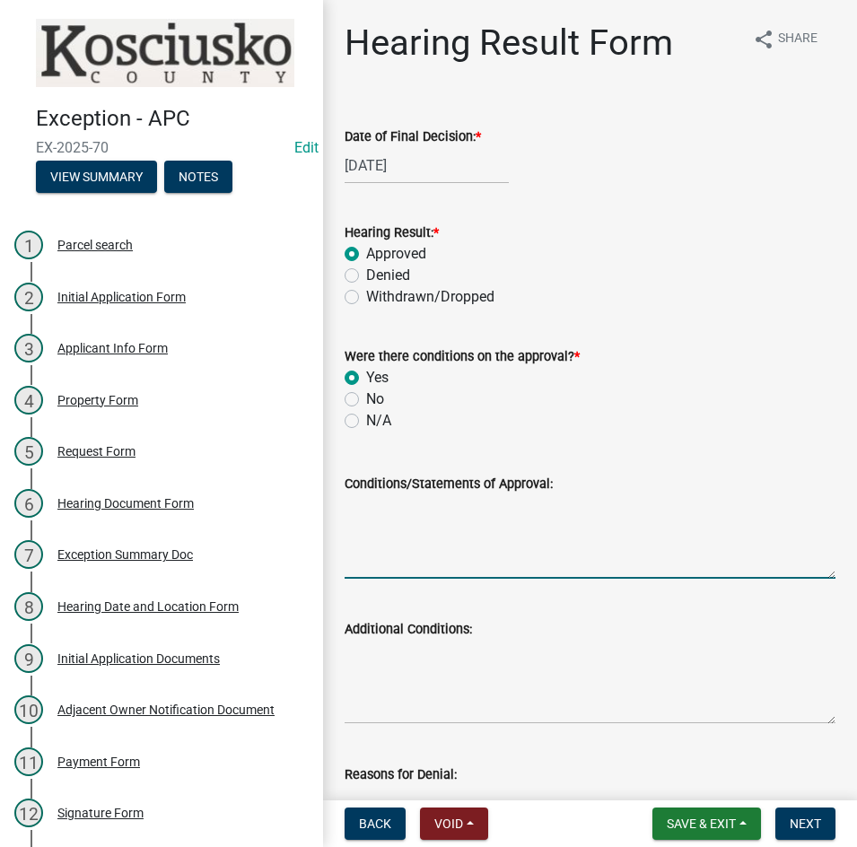
click at [455, 544] on textarea "Conditions/Statements of Approval:" at bounding box center [590, 537] width 491 height 84
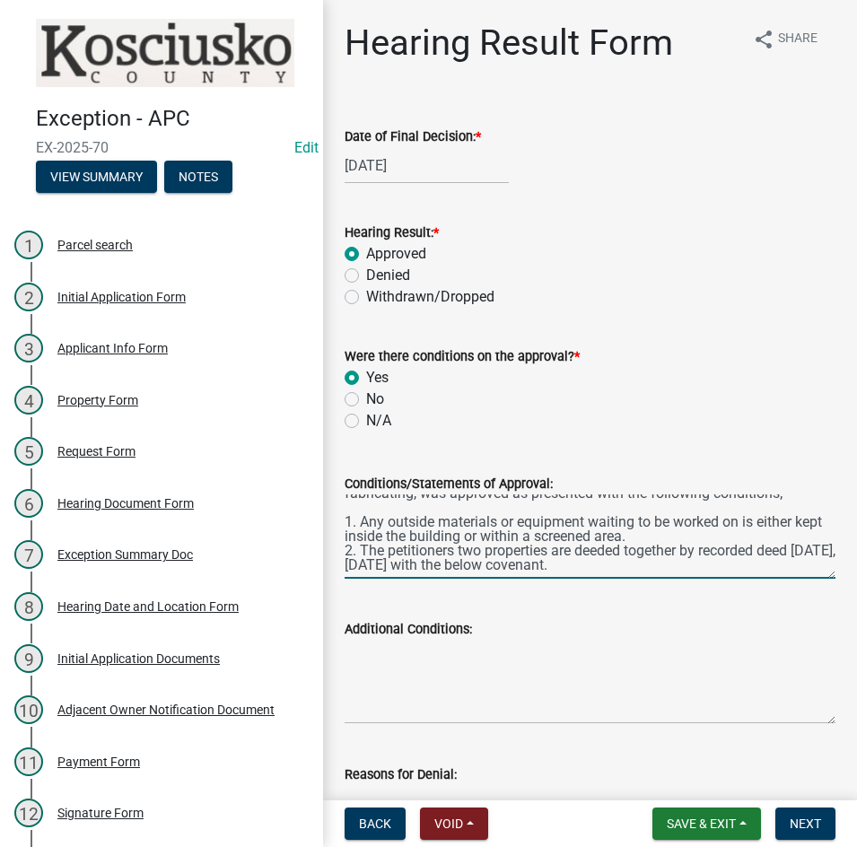
scroll to position [52, 0]
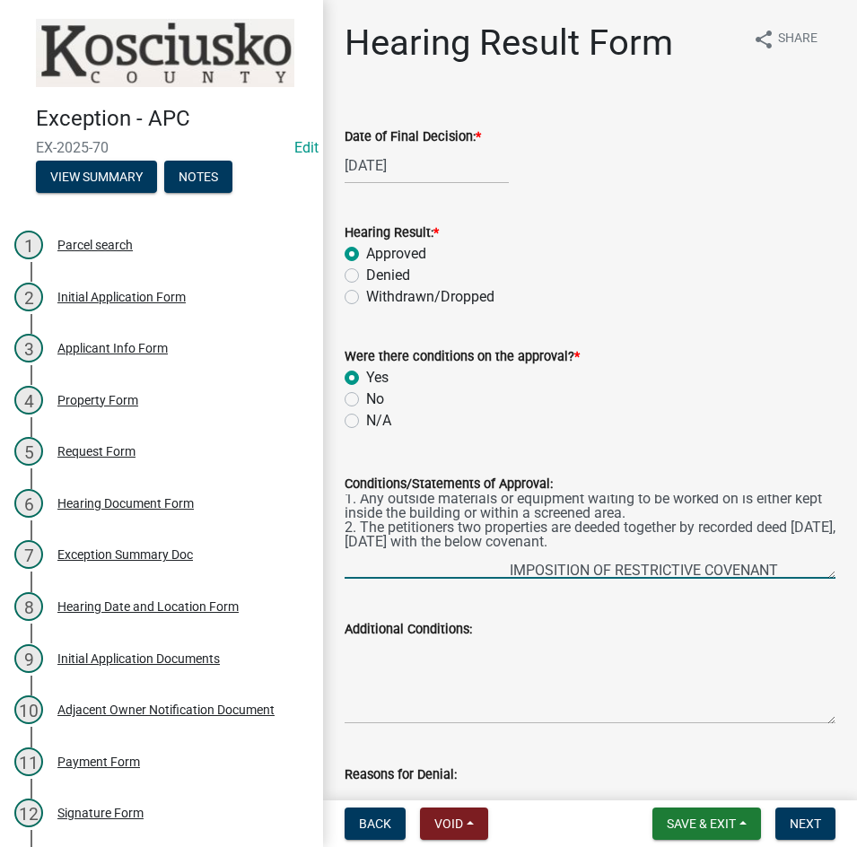
click at [504, 565] on textarea "The exception to allow a Home Based Business, welding and steel fabricating, wa…" at bounding box center [590, 537] width 491 height 84
click at [725, 567] on textarea "The exception to allow a Home Based Business, welding and steel fabricating, wa…" at bounding box center [590, 537] width 491 height 84
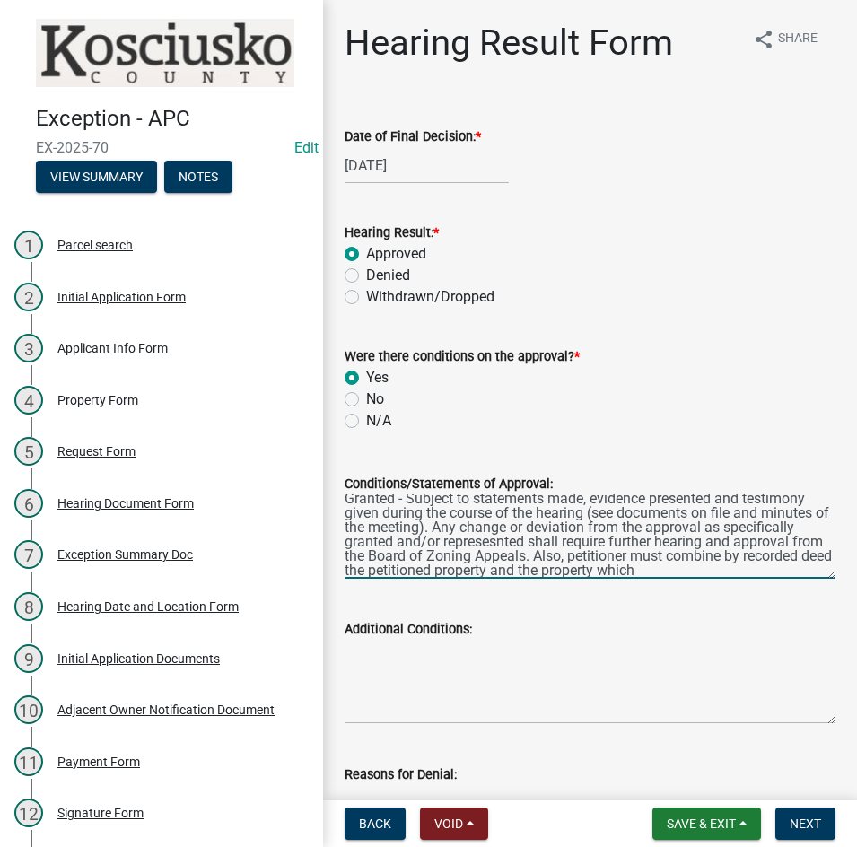
scroll to position [181, 0]
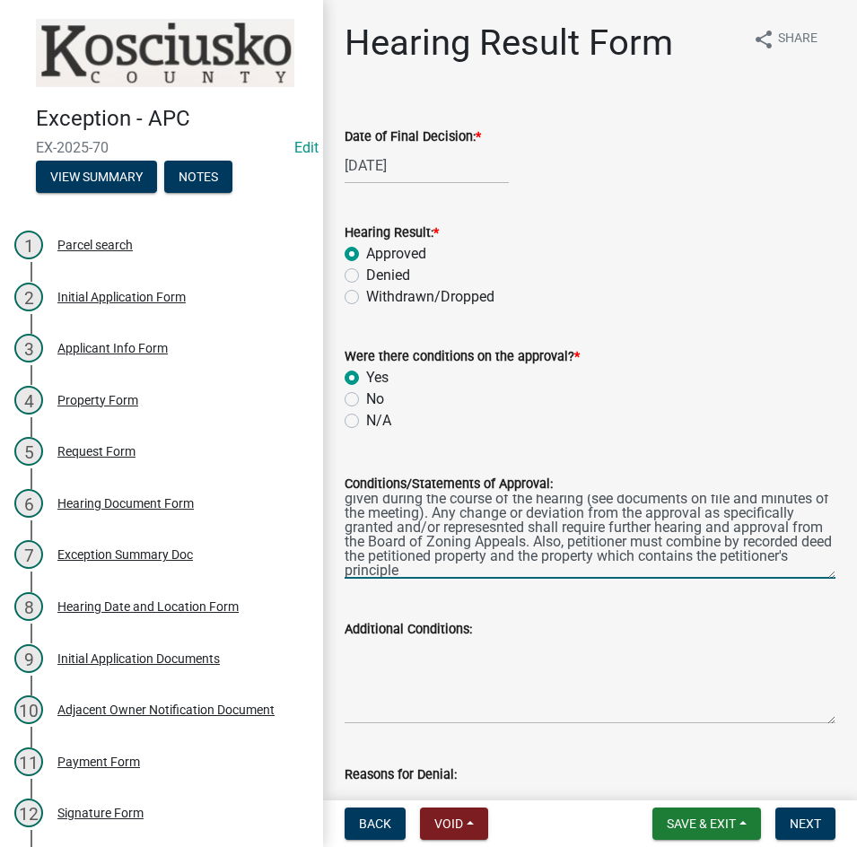
click at [593, 529] on textarea "The exception to allow a Home Based Business, welding and steel fabricating, wa…" at bounding box center [590, 537] width 491 height 84
click at [607, 565] on textarea "The exception to allow a Home Based Business, welding and steel fabricating, wa…" at bounding box center [590, 537] width 491 height 84
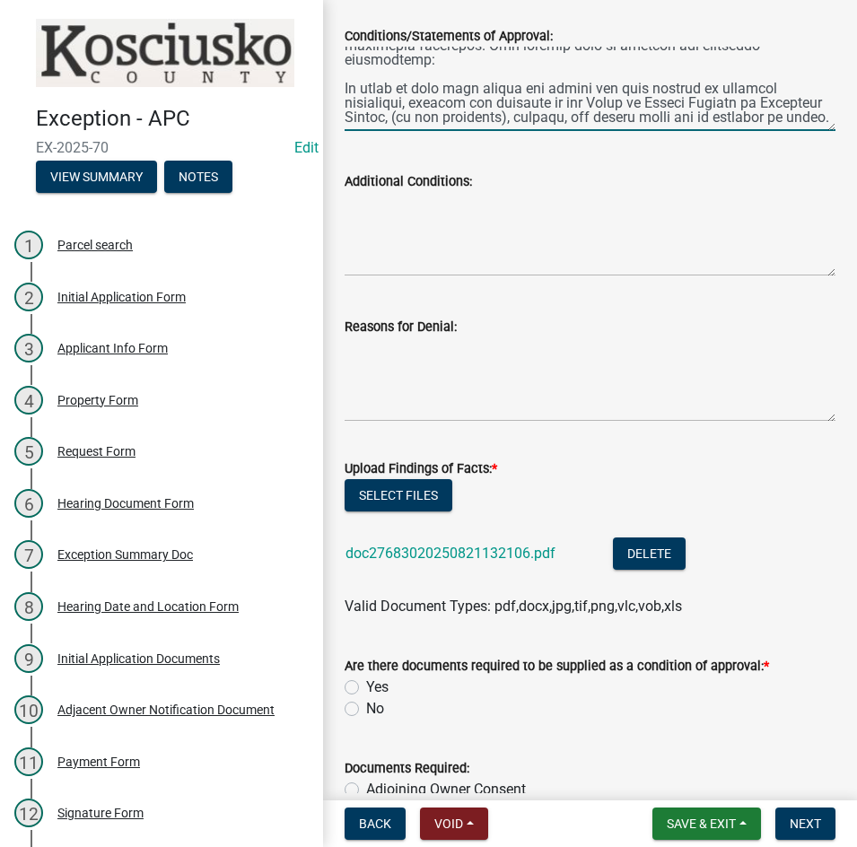
scroll to position [449, 0]
type textarea "The exception to allow a Home Based Business, welding and steel fabricating, wa…"
click at [366, 687] on label "Yes" at bounding box center [377, 687] width 22 height 22
click at [366, 687] on input "Yes" at bounding box center [372, 682] width 12 height 12
radio input "true"
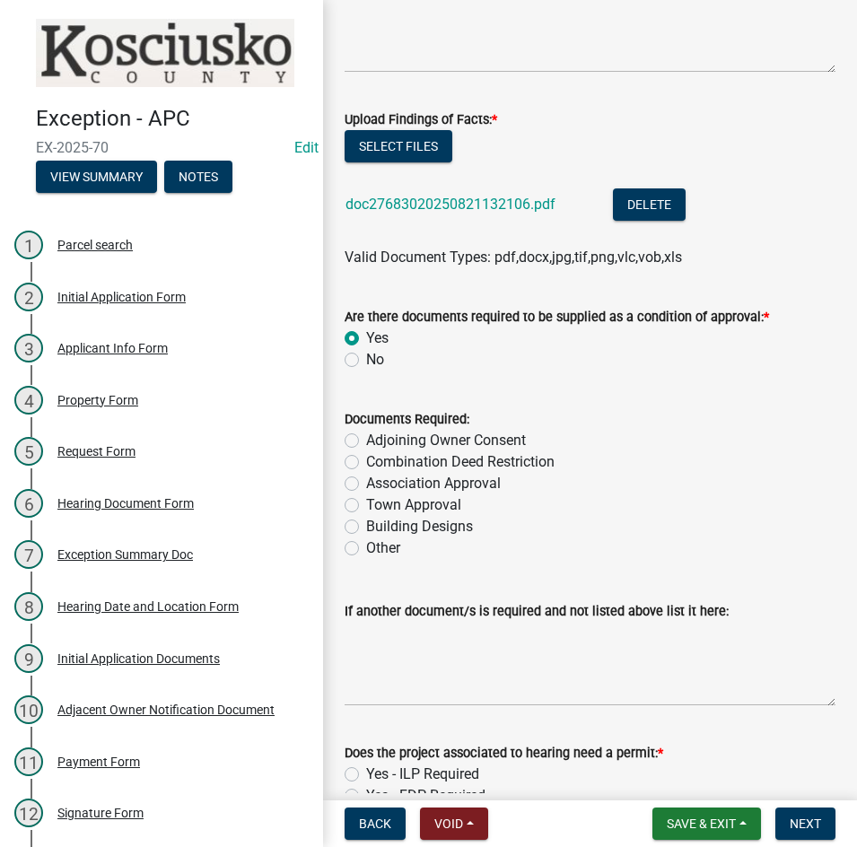
scroll to position [808, 0]
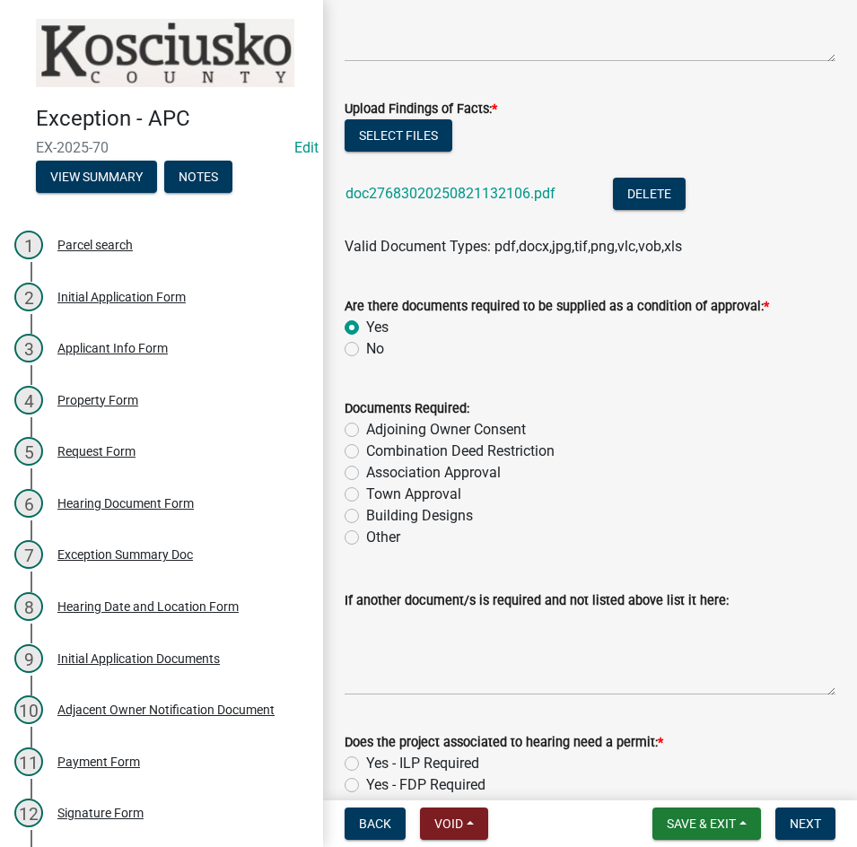
click at [366, 450] on label "Combination Deed Restriction" at bounding box center [460, 452] width 188 height 22
click at [366, 450] on input "Combination Deed Restriction" at bounding box center [372, 447] width 12 height 12
radio input "true"
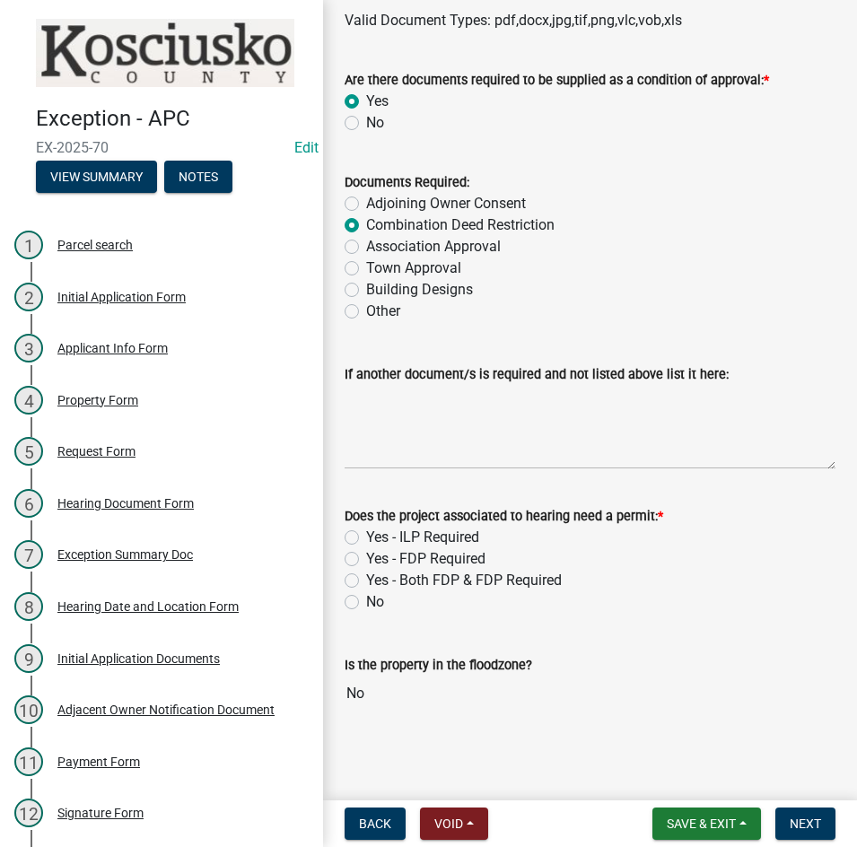
scroll to position [1037, 0]
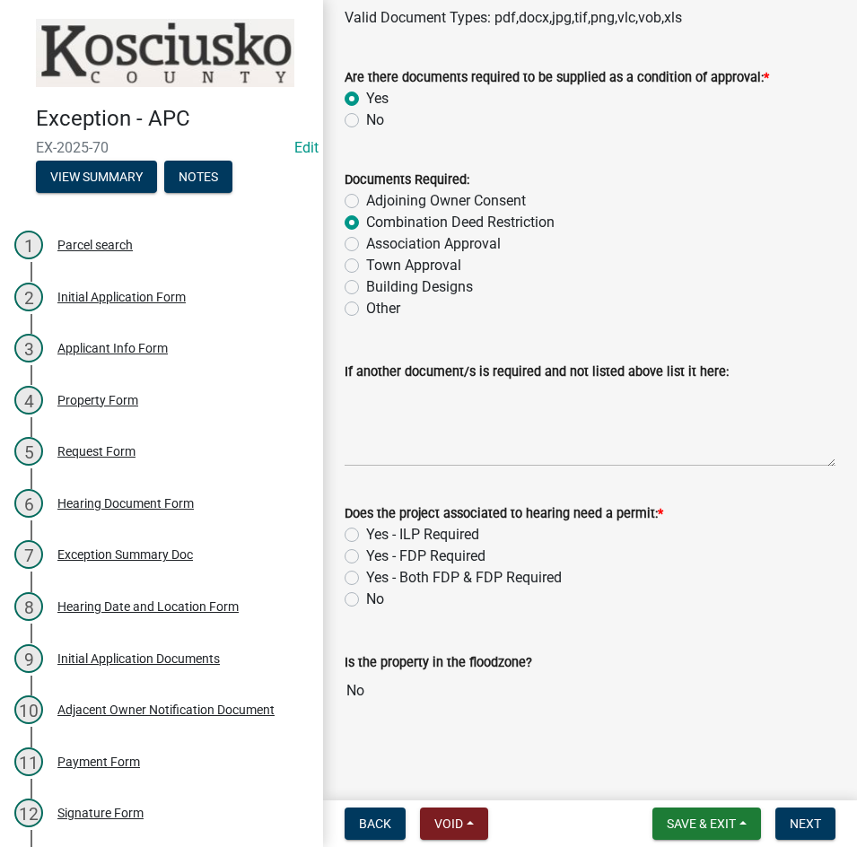
click at [366, 600] on label "No" at bounding box center [375, 600] width 18 height 22
click at [366, 600] on input "No" at bounding box center [372, 595] width 12 height 12
radio input "true"
click at [794, 809] on button "Next" at bounding box center [806, 824] width 60 height 32
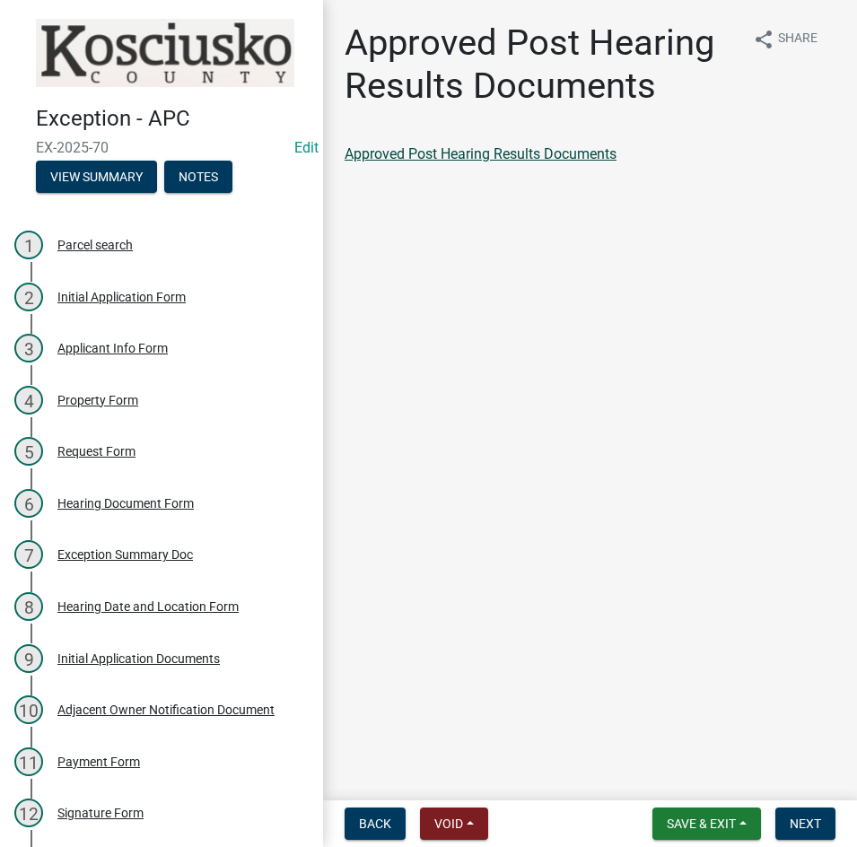
click at [529, 148] on link "Approved Post Hearing Results Documents" at bounding box center [481, 153] width 272 height 17
click at [790, 828] on span "Next" at bounding box center [805, 824] width 31 height 14
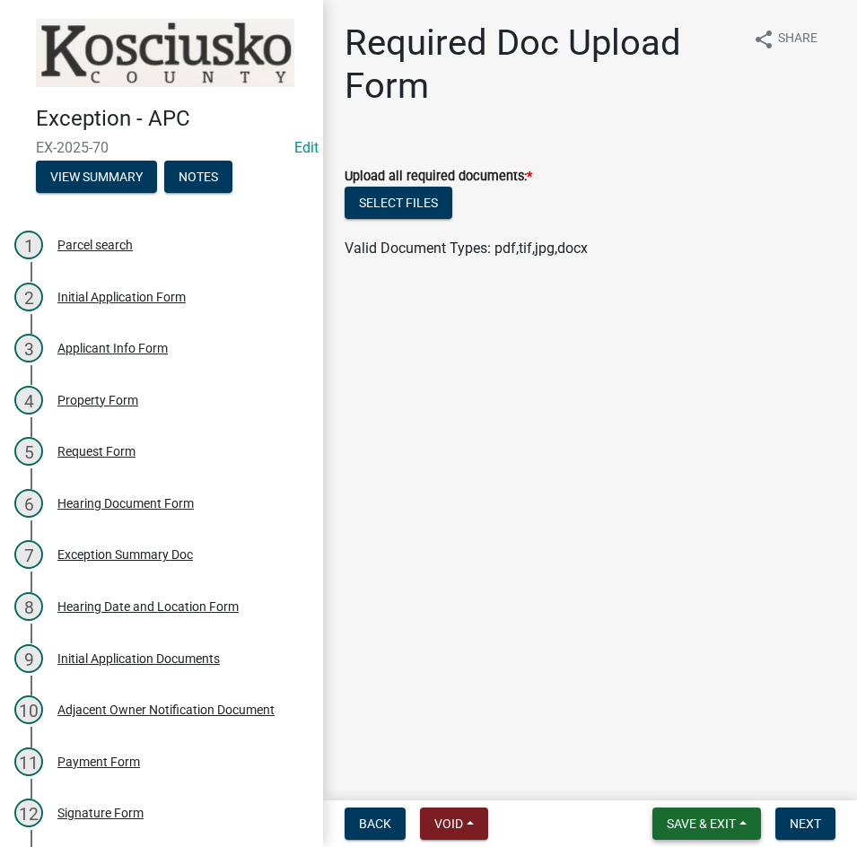
click at [677, 833] on button "Save & Exit" at bounding box center [707, 824] width 109 height 32
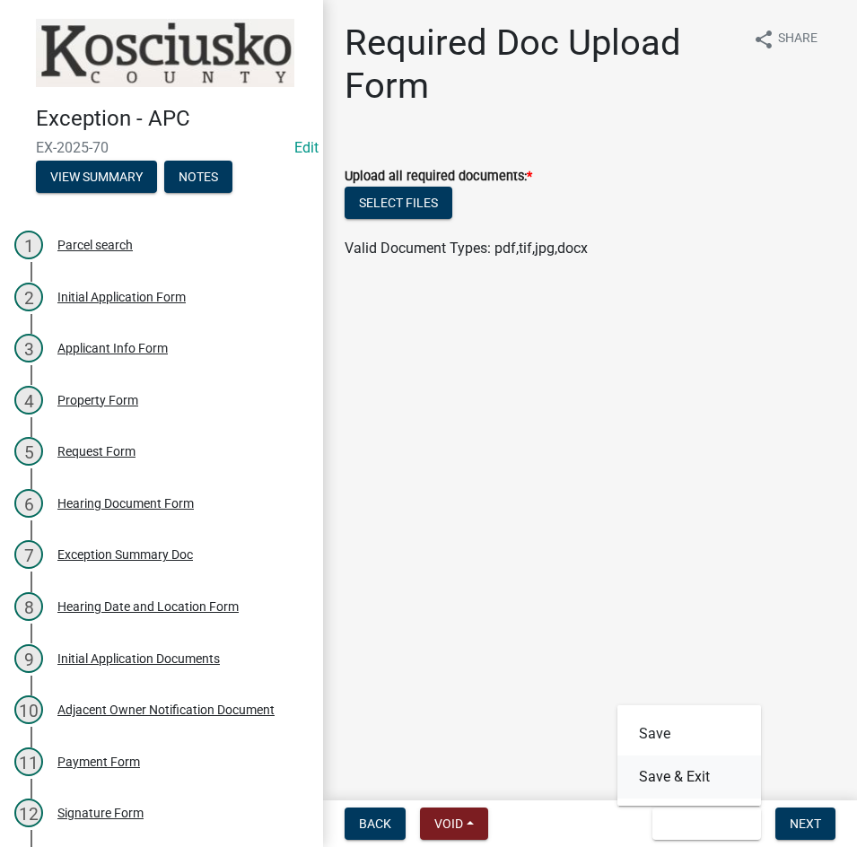
click at [689, 785] on button "Save & Exit" at bounding box center [690, 777] width 144 height 43
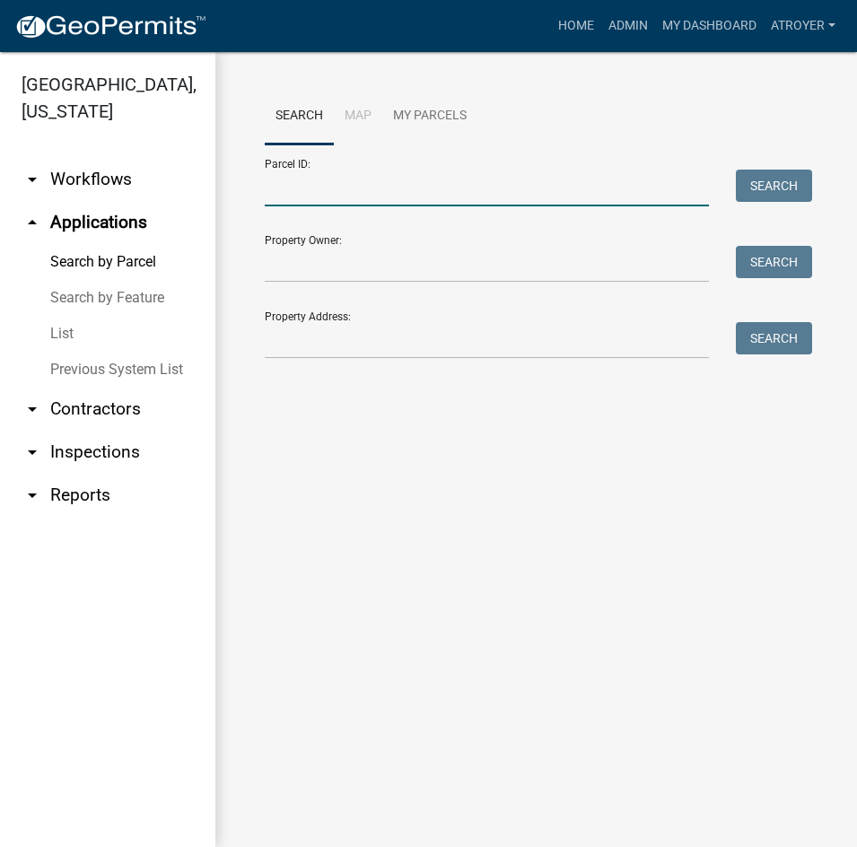
click at [374, 196] on input "Parcel ID:" at bounding box center [487, 188] width 444 height 37
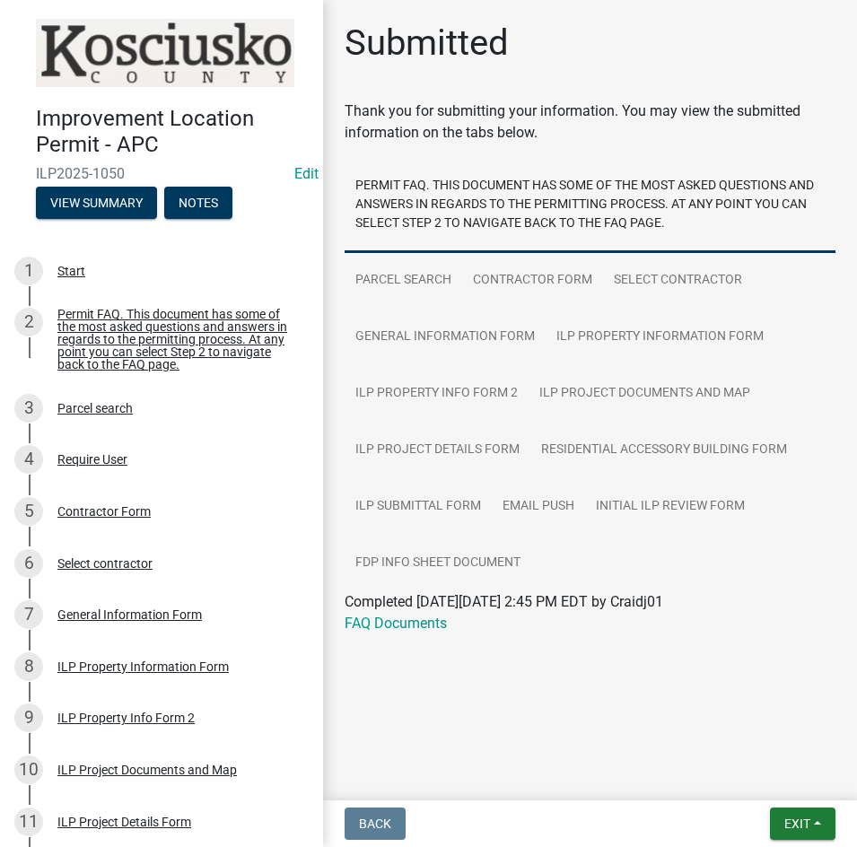
scroll to position [601, 0]
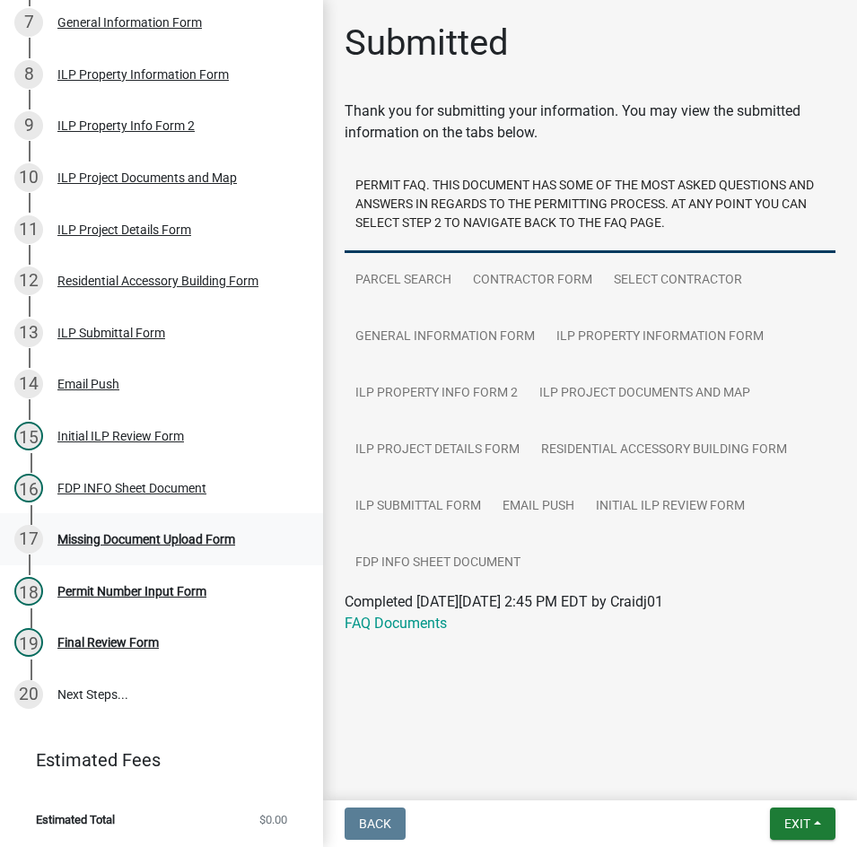
click at [134, 544] on div "Missing Document Upload Form" at bounding box center [146, 539] width 178 height 13
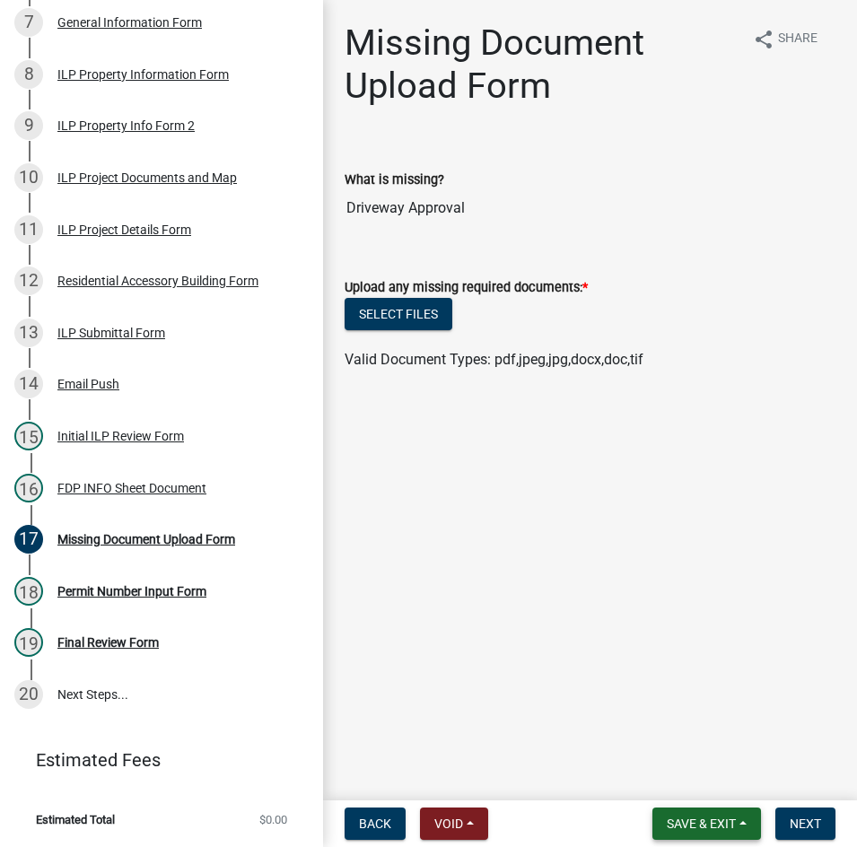
click at [709, 828] on span "Save & Exit" at bounding box center [701, 824] width 69 height 14
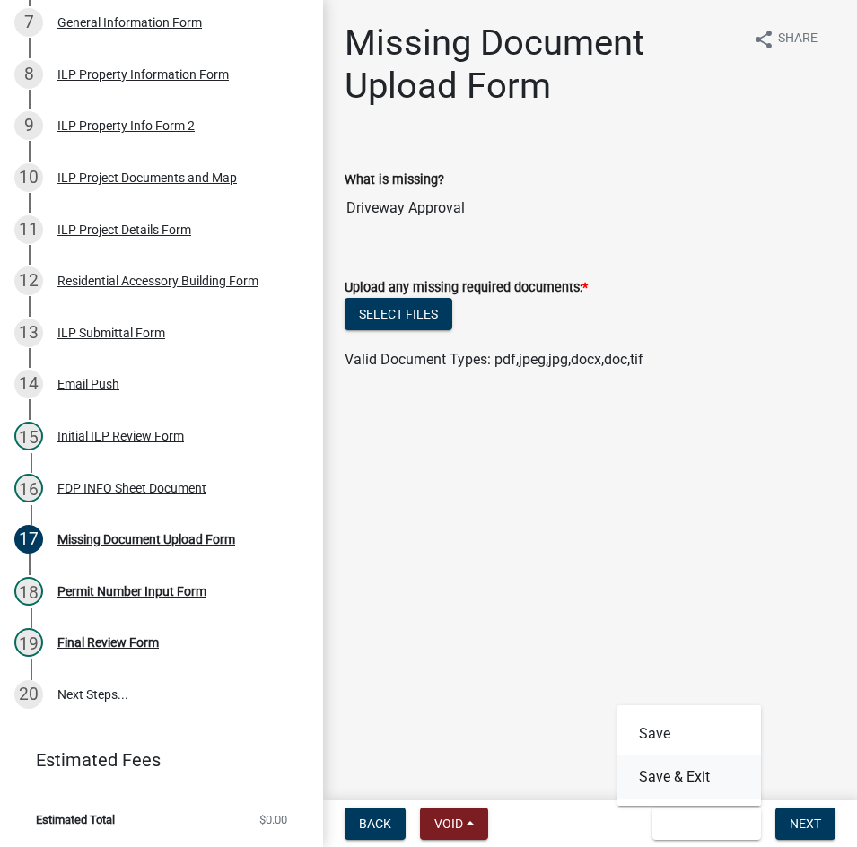
click at [633, 777] on button "Save & Exit" at bounding box center [690, 777] width 144 height 43
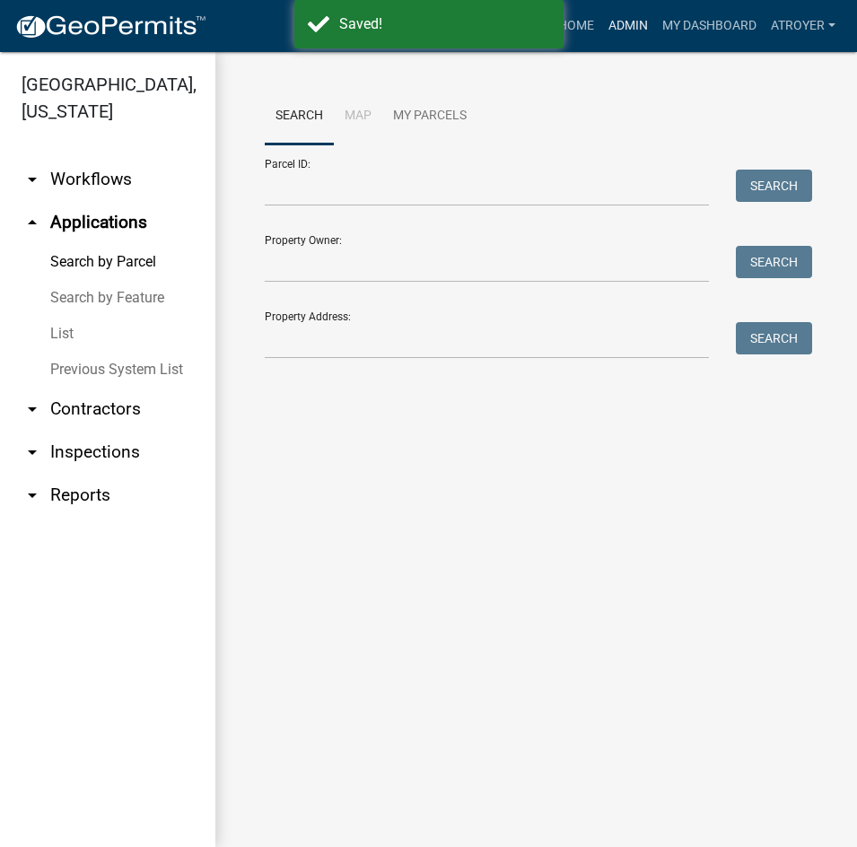
click at [630, 24] on link "Admin" at bounding box center [628, 26] width 54 height 34
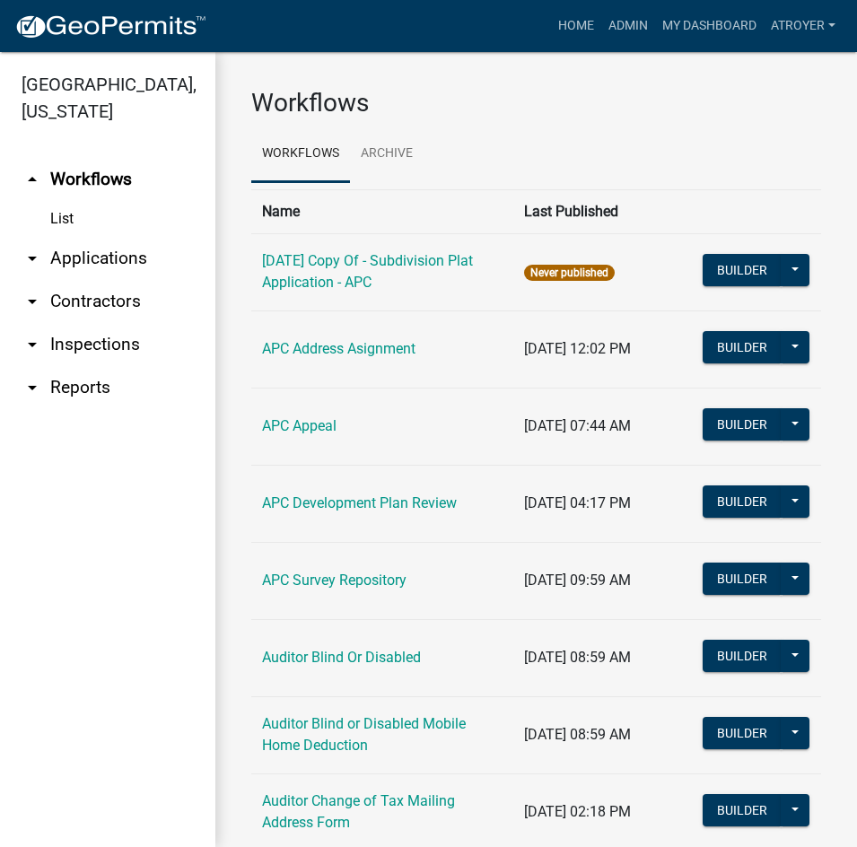
click at [125, 259] on link "arrow_drop_down Applications" at bounding box center [107, 258] width 215 height 43
